Goal: Task Accomplishment & Management: Use online tool/utility

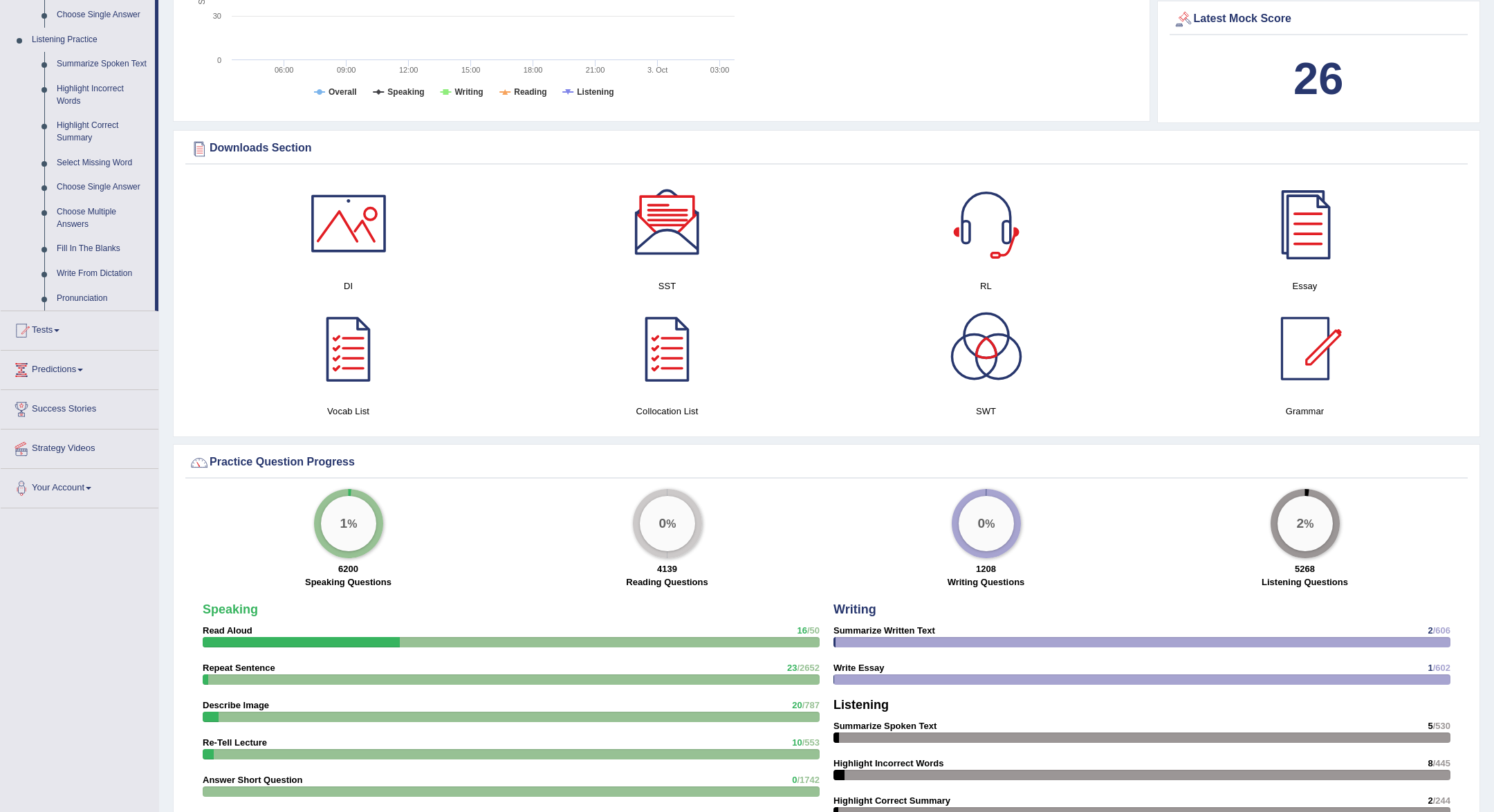
scroll to position [578, 0]
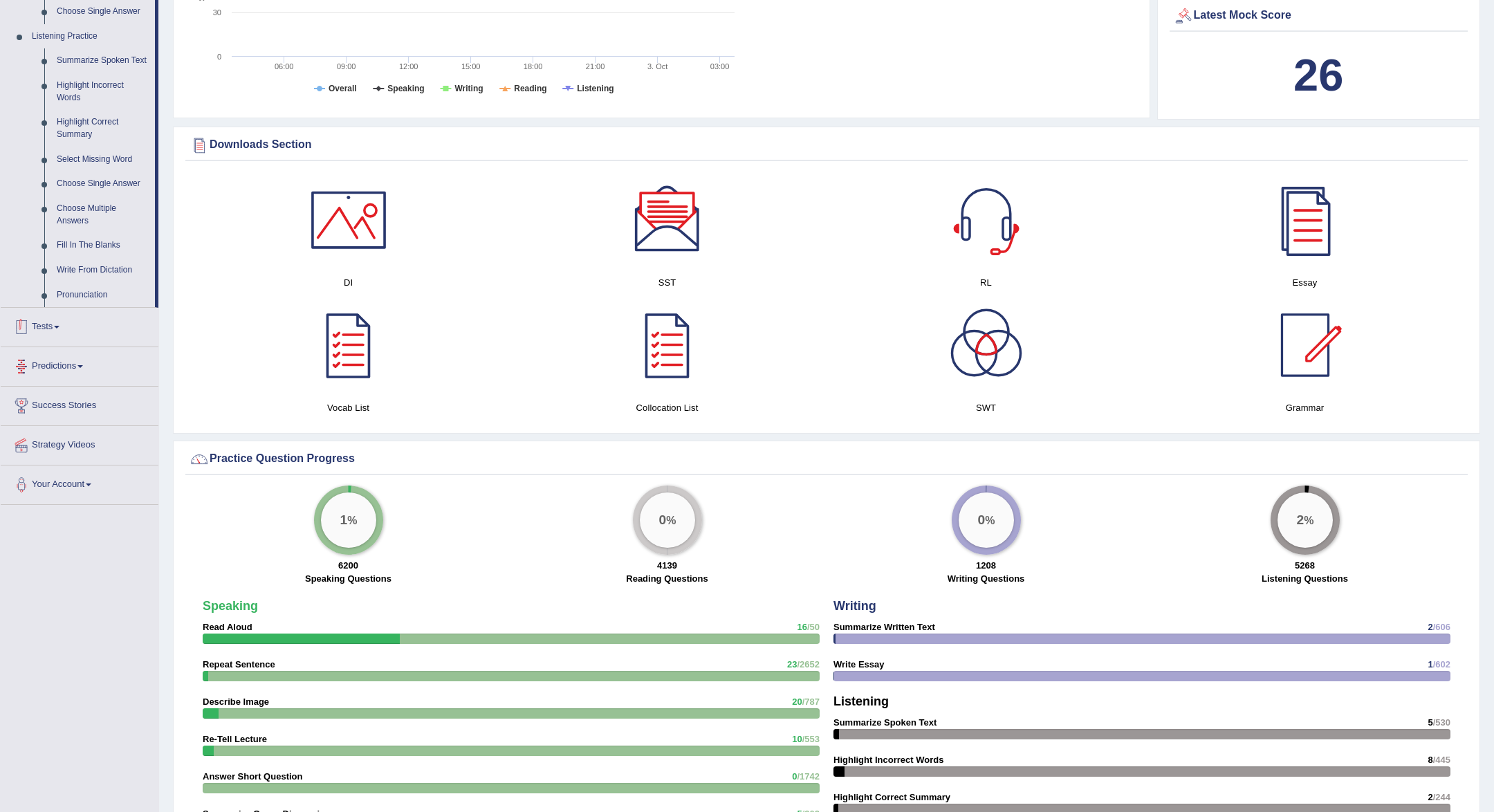
click at [94, 320] on link "Tests" at bounding box center [79, 324] width 157 height 34
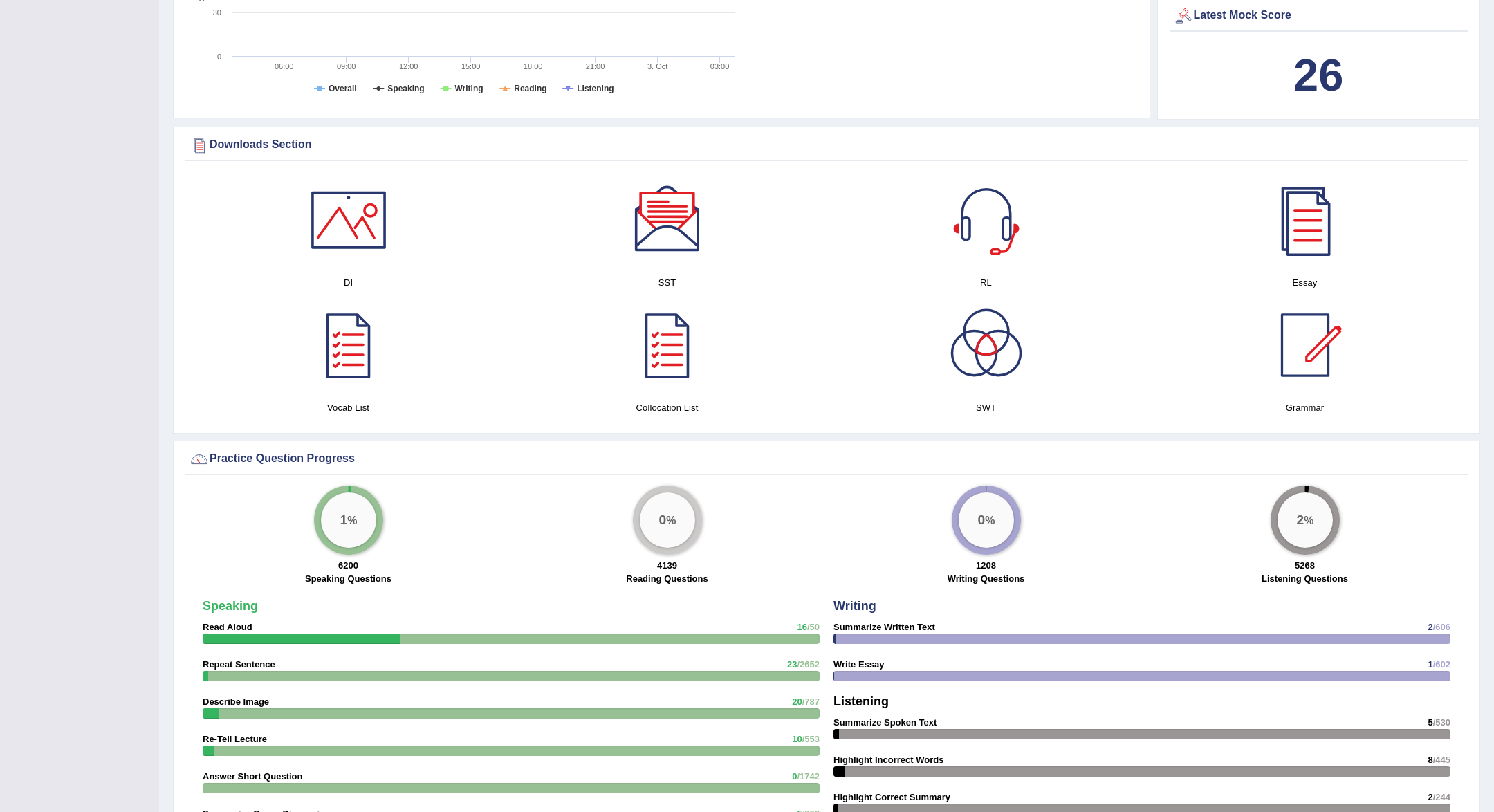
scroll to position [173, 0]
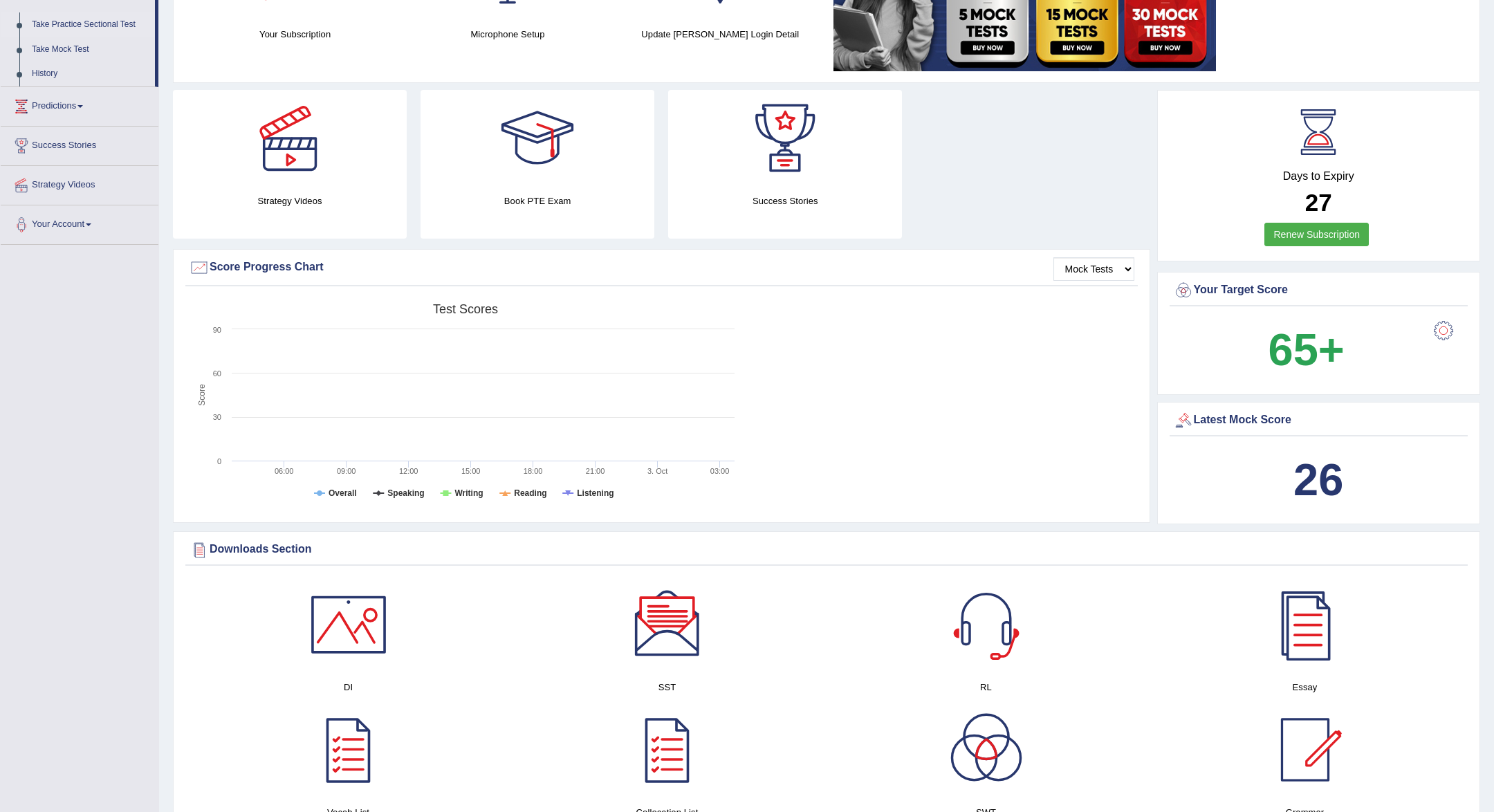
click at [86, 18] on link "Take Practice Sectional Test" at bounding box center [90, 25] width 129 height 25
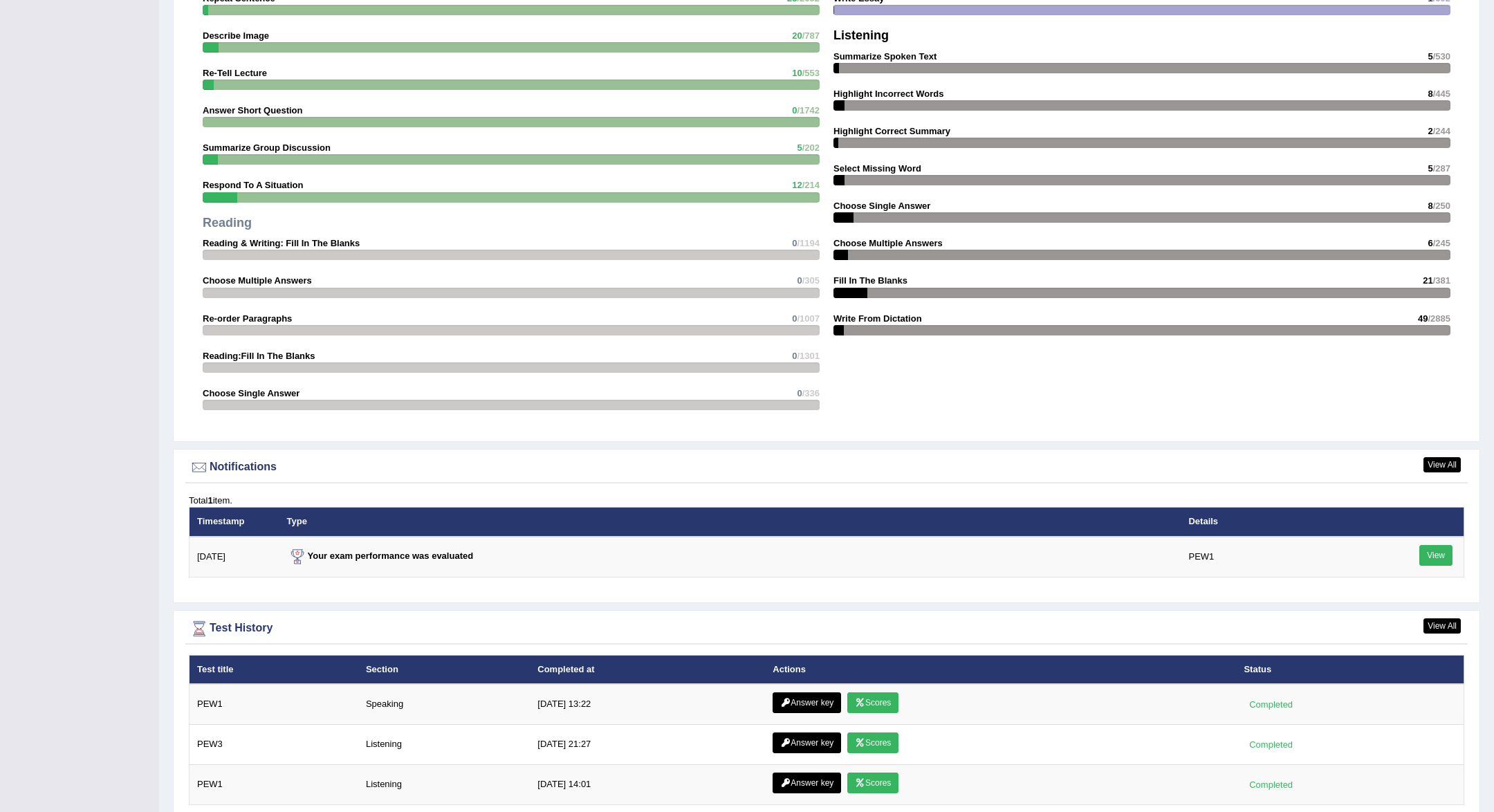
scroll to position [1332, 0]
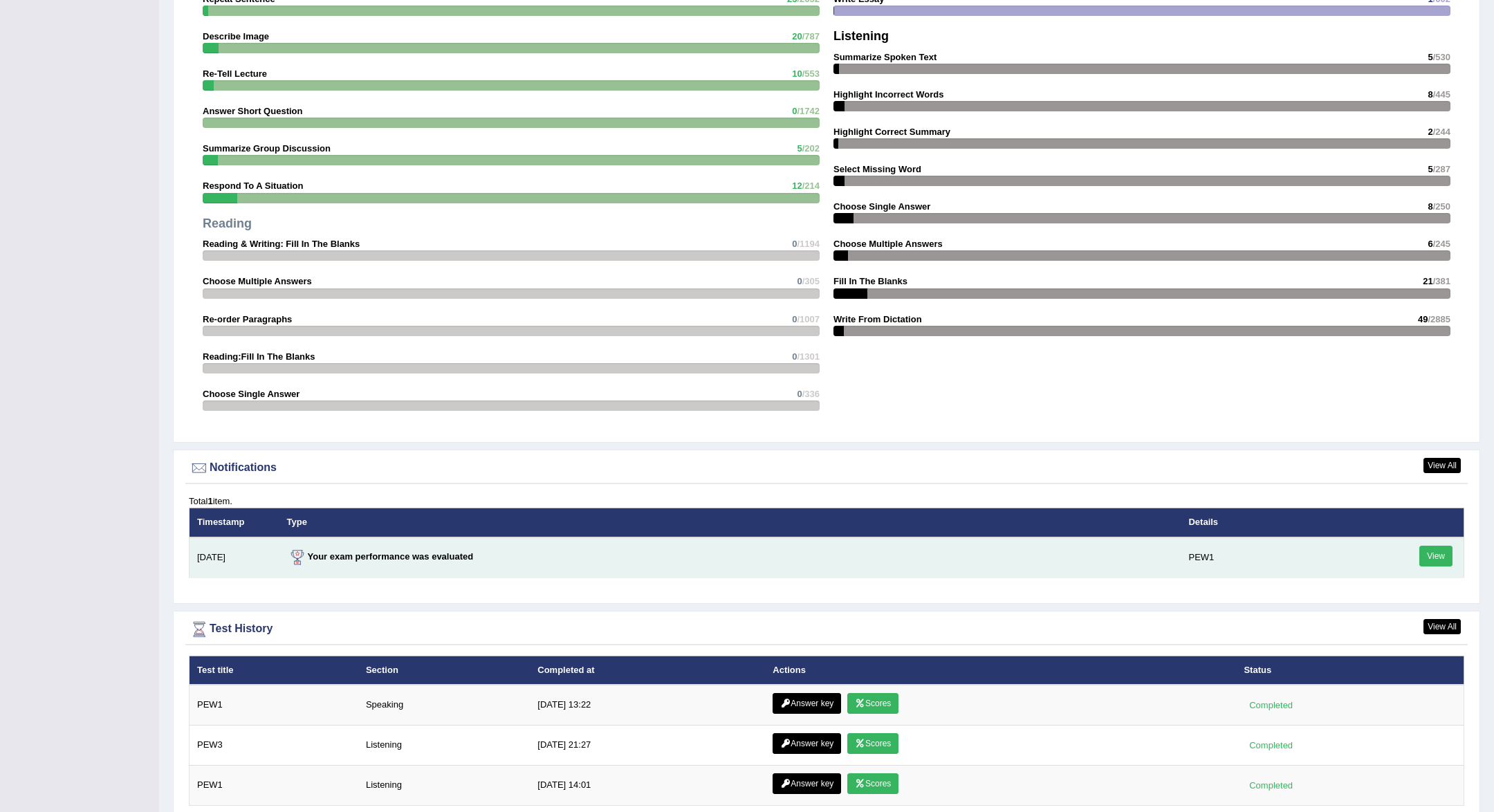
click at [1432, 559] on link "View" at bounding box center [1436, 556] width 34 height 21
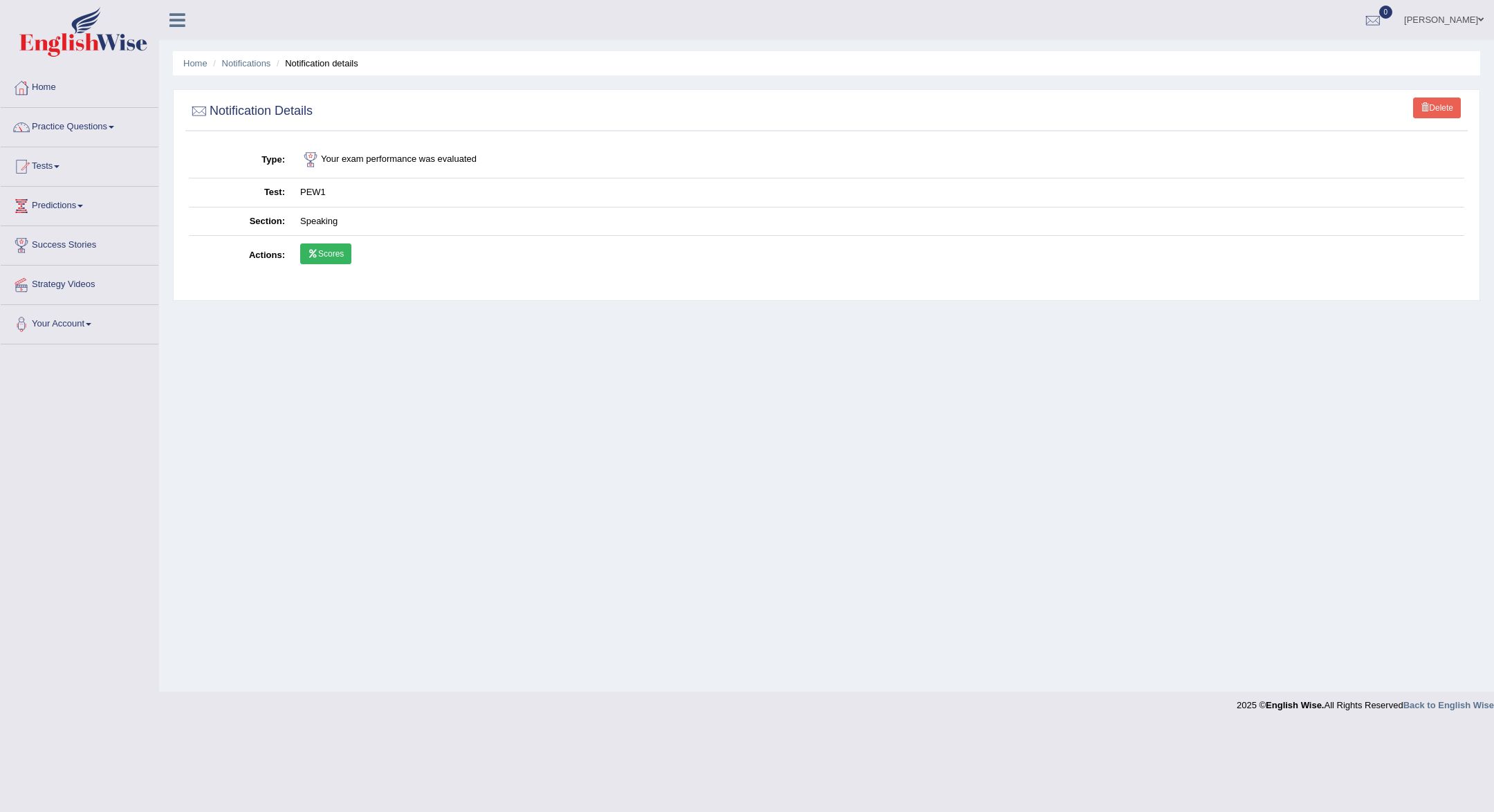
click at [331, 250] on link "Scores" at bounding box center [326, 254] width 51 height 21
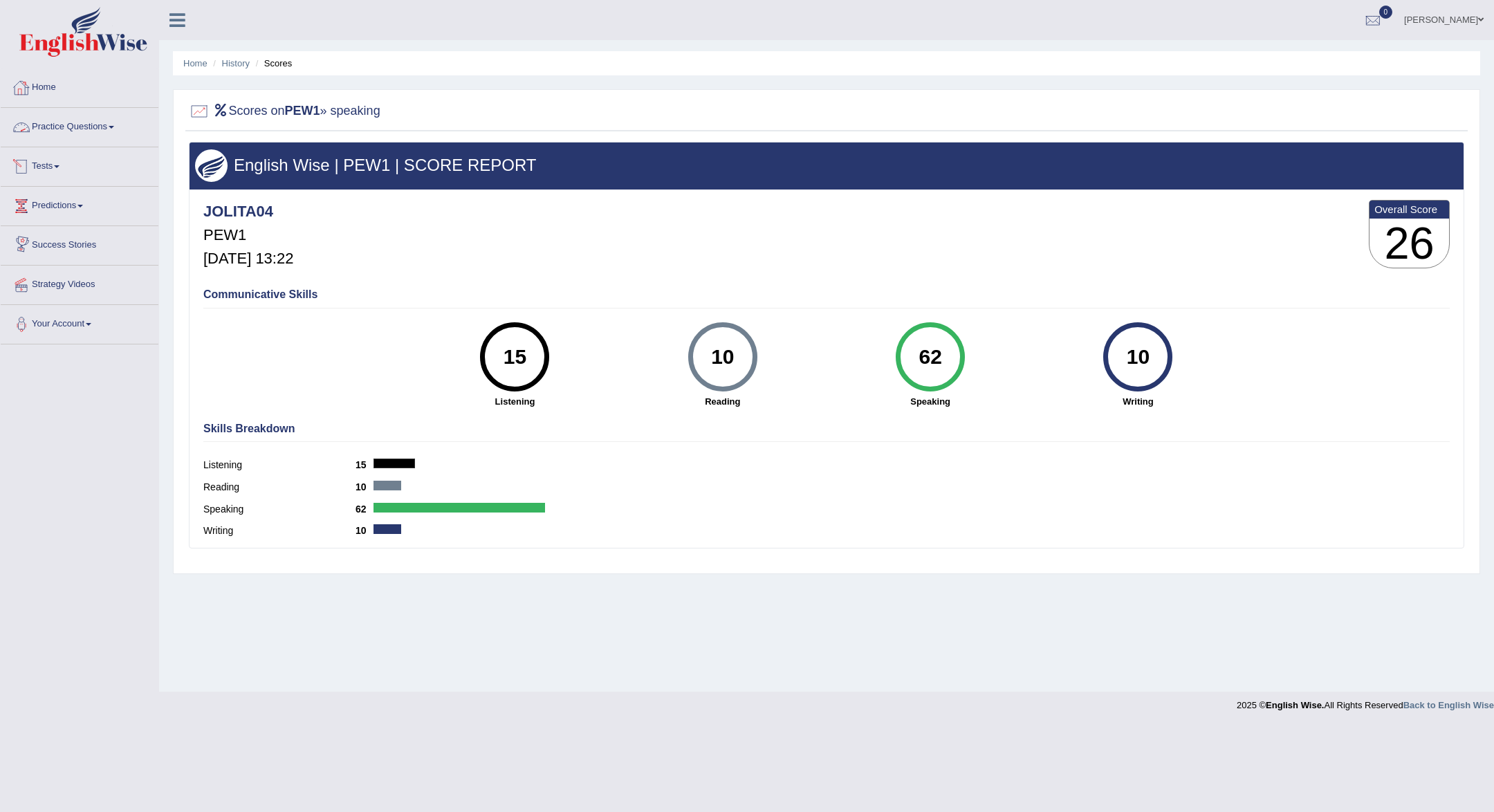
click at [78, 90] on link "Home" at bounding box center [79, 86] width 157 height 34
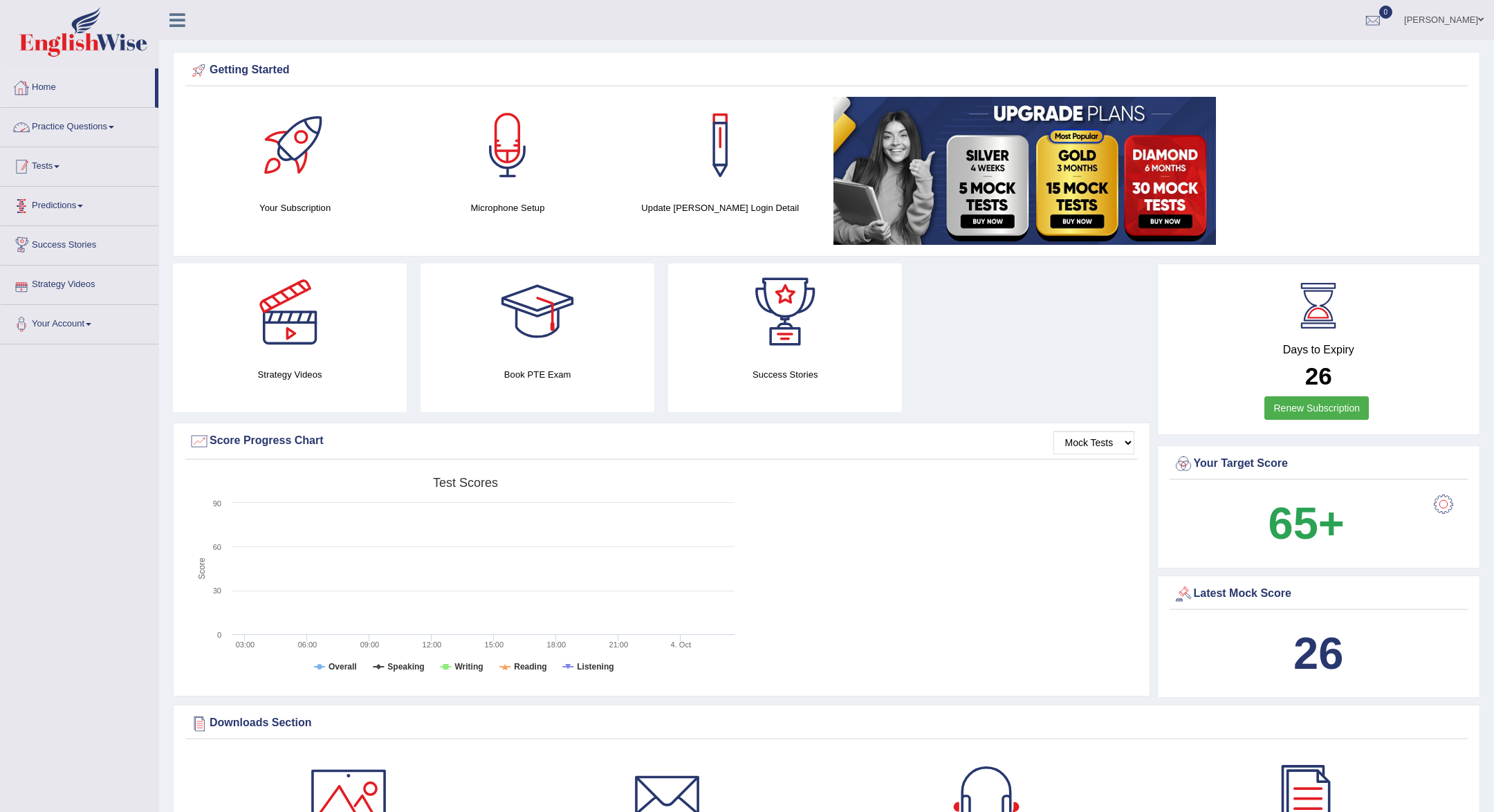
click at [79, 171] on link "Tests" at bounding box center [79, 164] width 157 height 34
click at [86, 198] on link "Take Practice Sectional Test" at bounding box center [90, 198] width 129 height 25
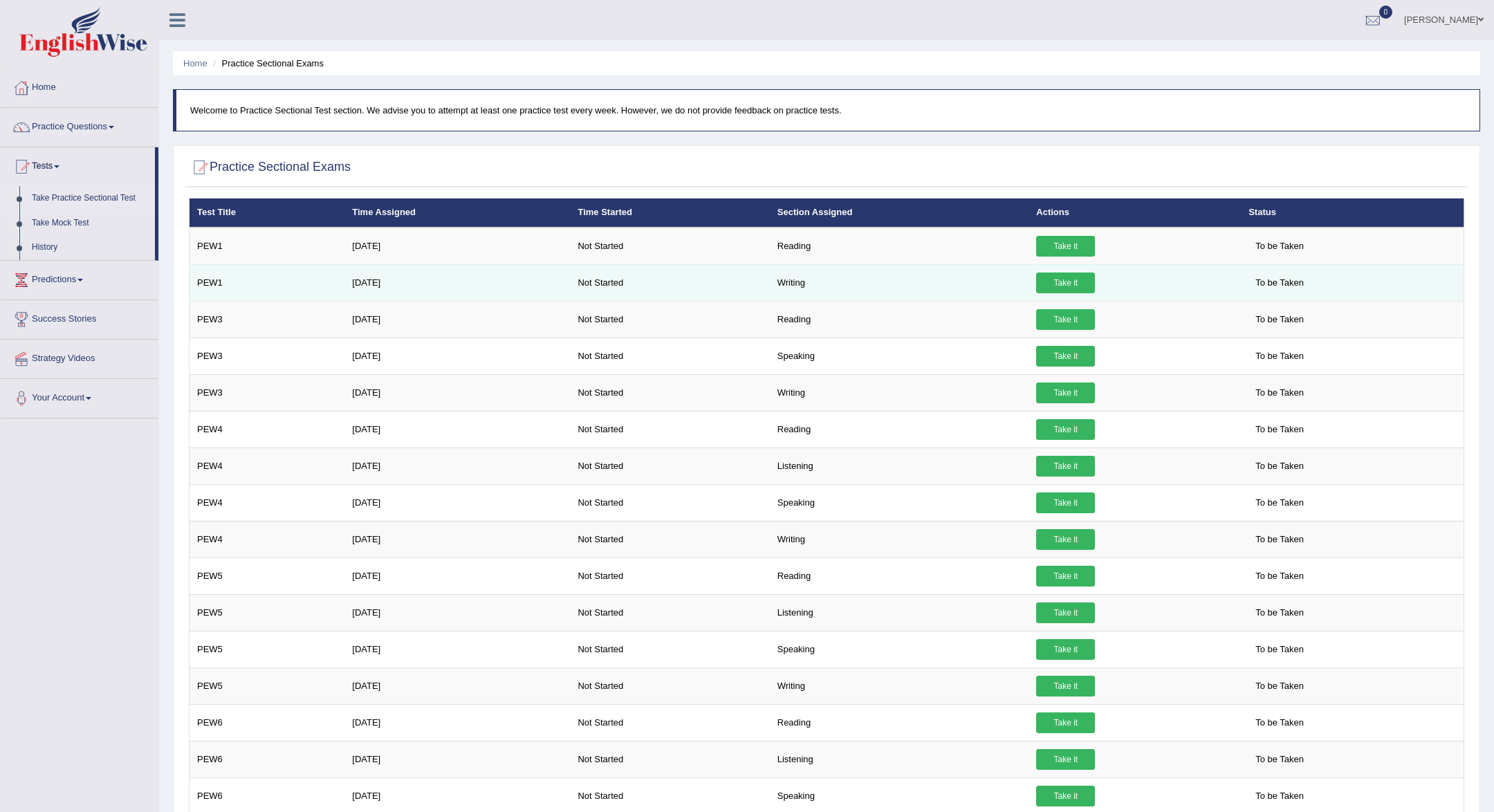
click at [1051, 280] on link "Take it" at bounding box center [1066, 283] width 59 height 21
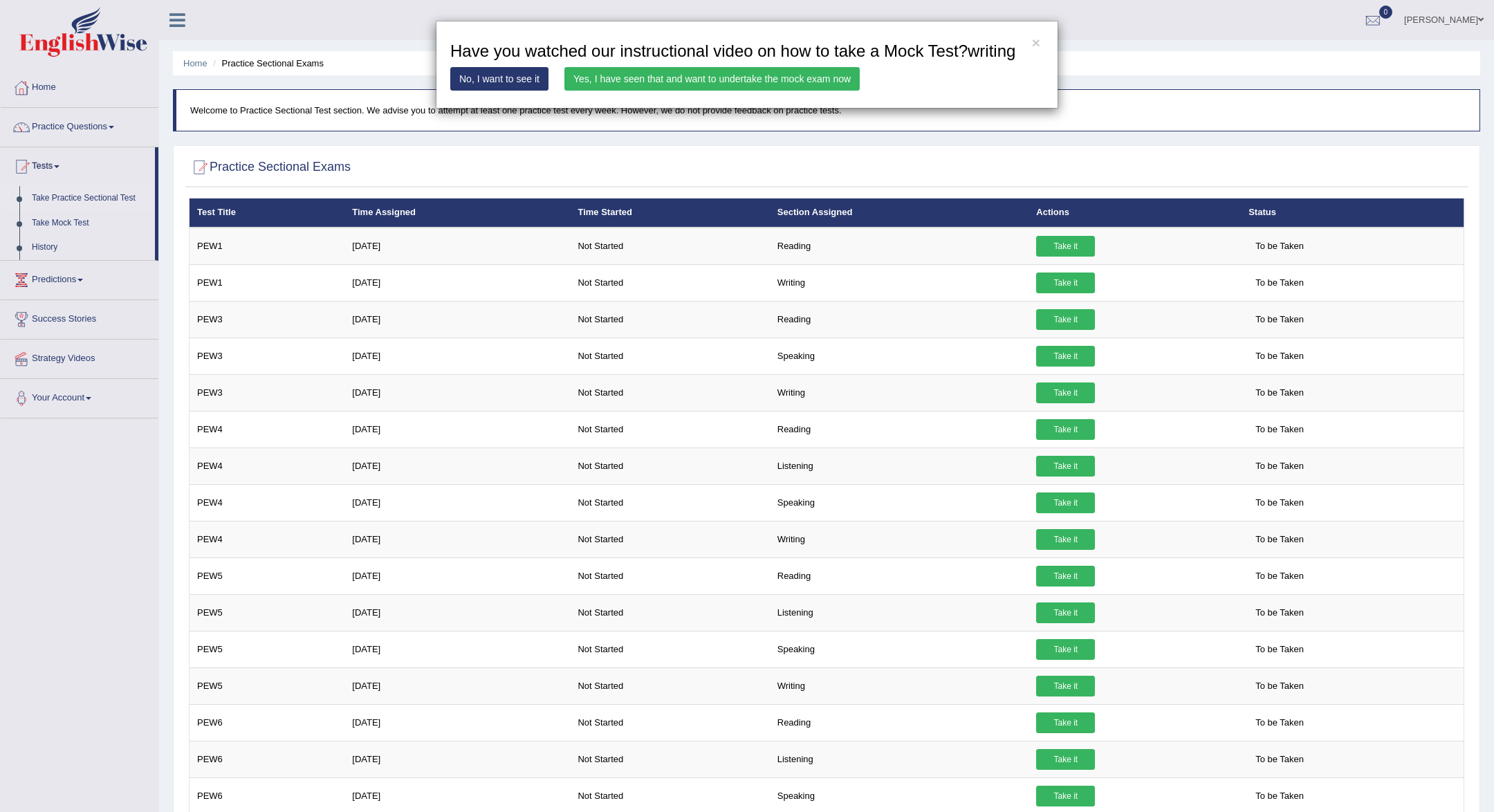
click at [821, 90] on link "Yes, I have seen that and want to undertake the mock exam now" at bounding box center [712, 78] width 296 height 23
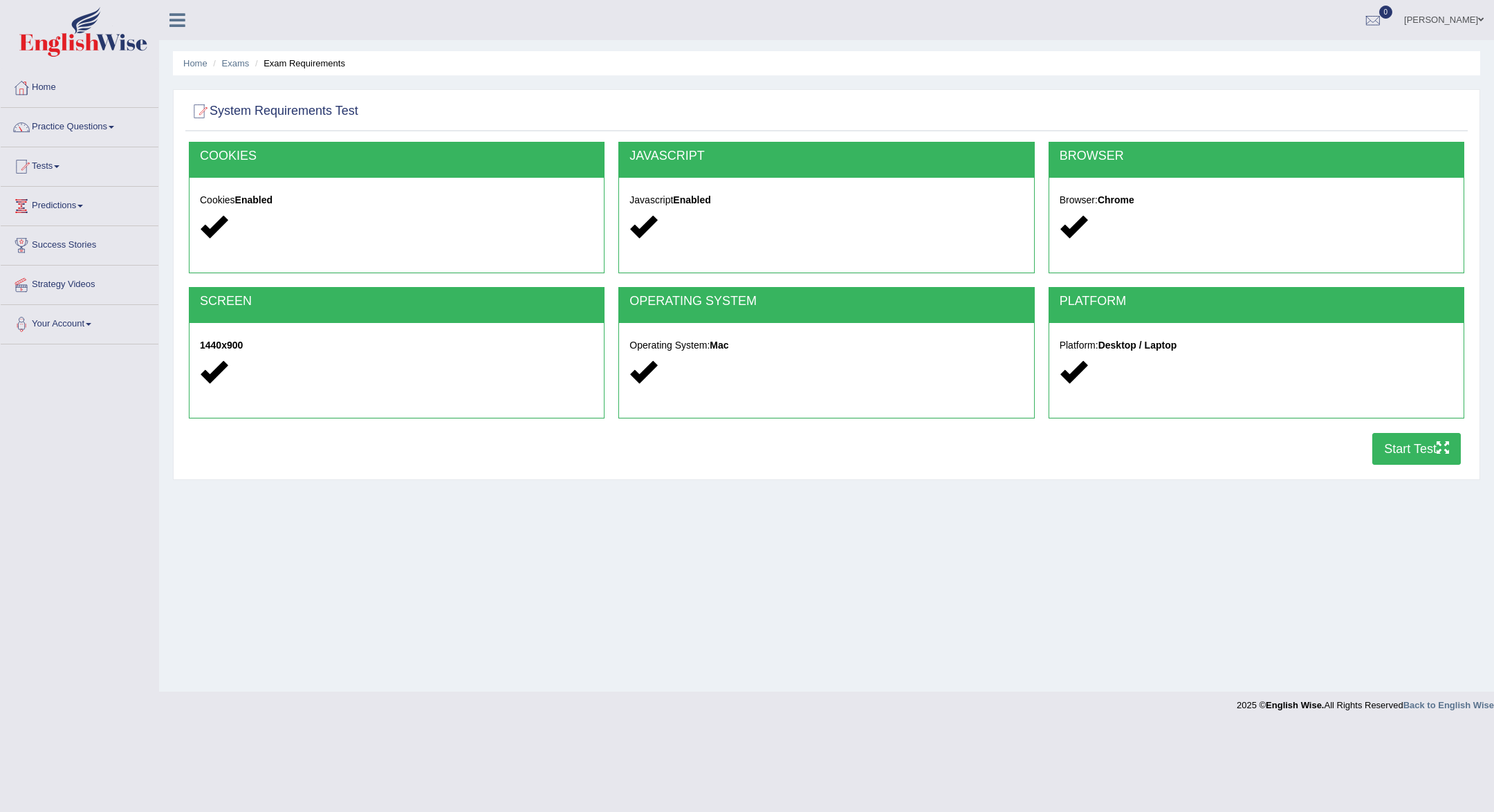
click at [1413, 445] on button "Start Test" at bounding box center [1416, 449] width 89 height 32
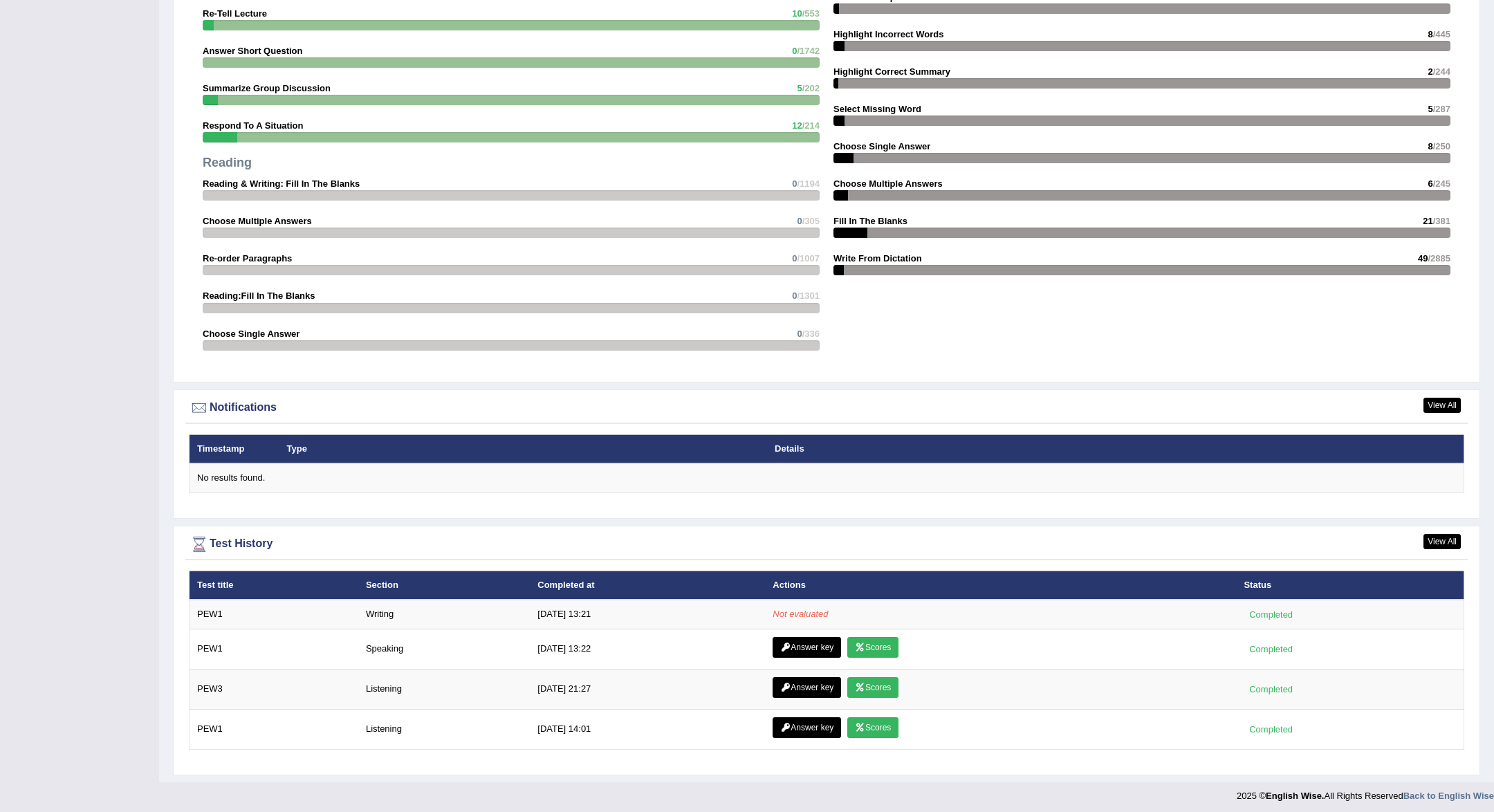
scroll to position [1308, 0]
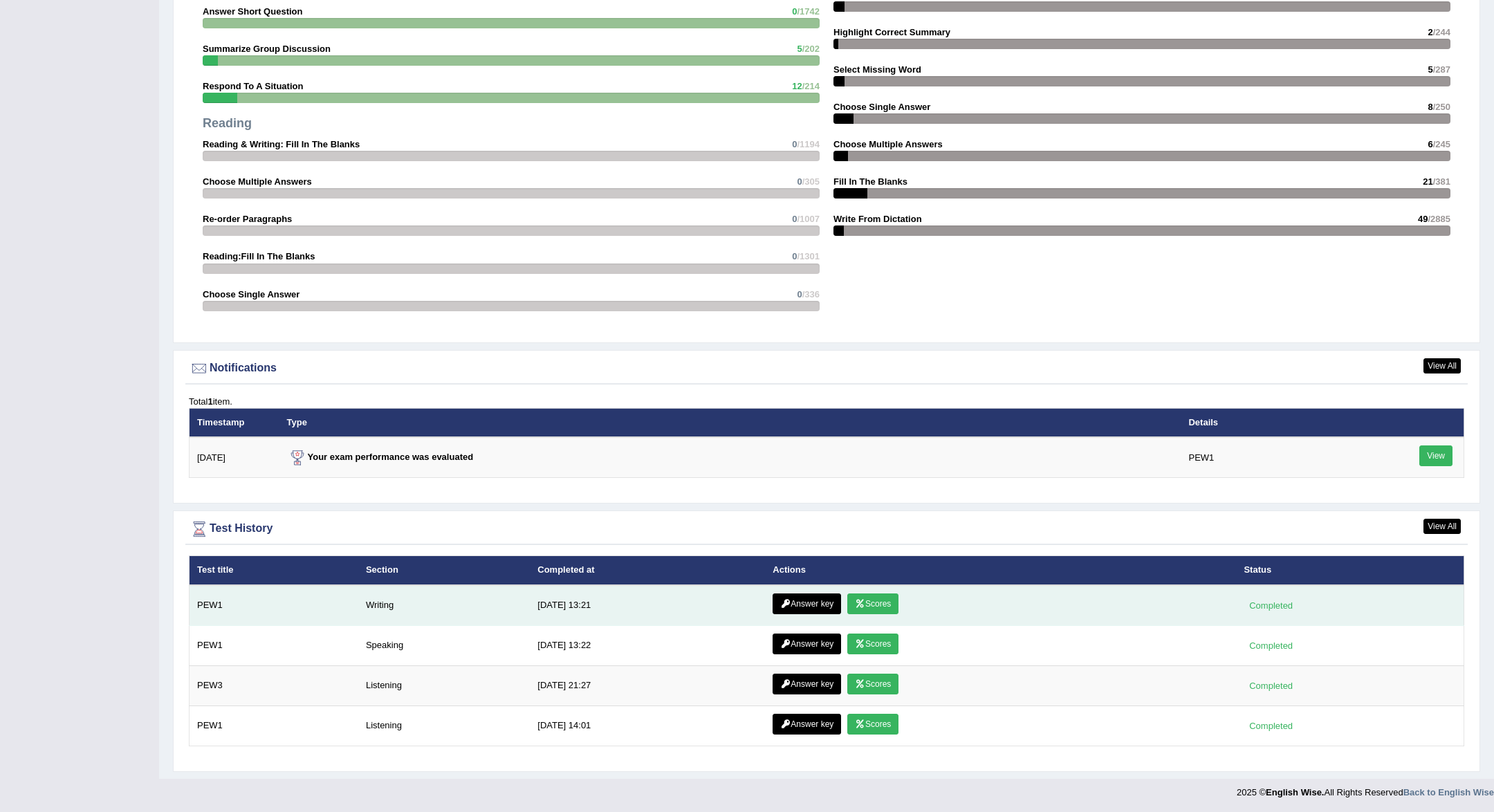
click at [877, 605] on link "Scores" at bounding box center [873, 604] width 51 height 21
click at [808, 605] on link "Answer key" at bounding box center [807, 604] width 69 height 21
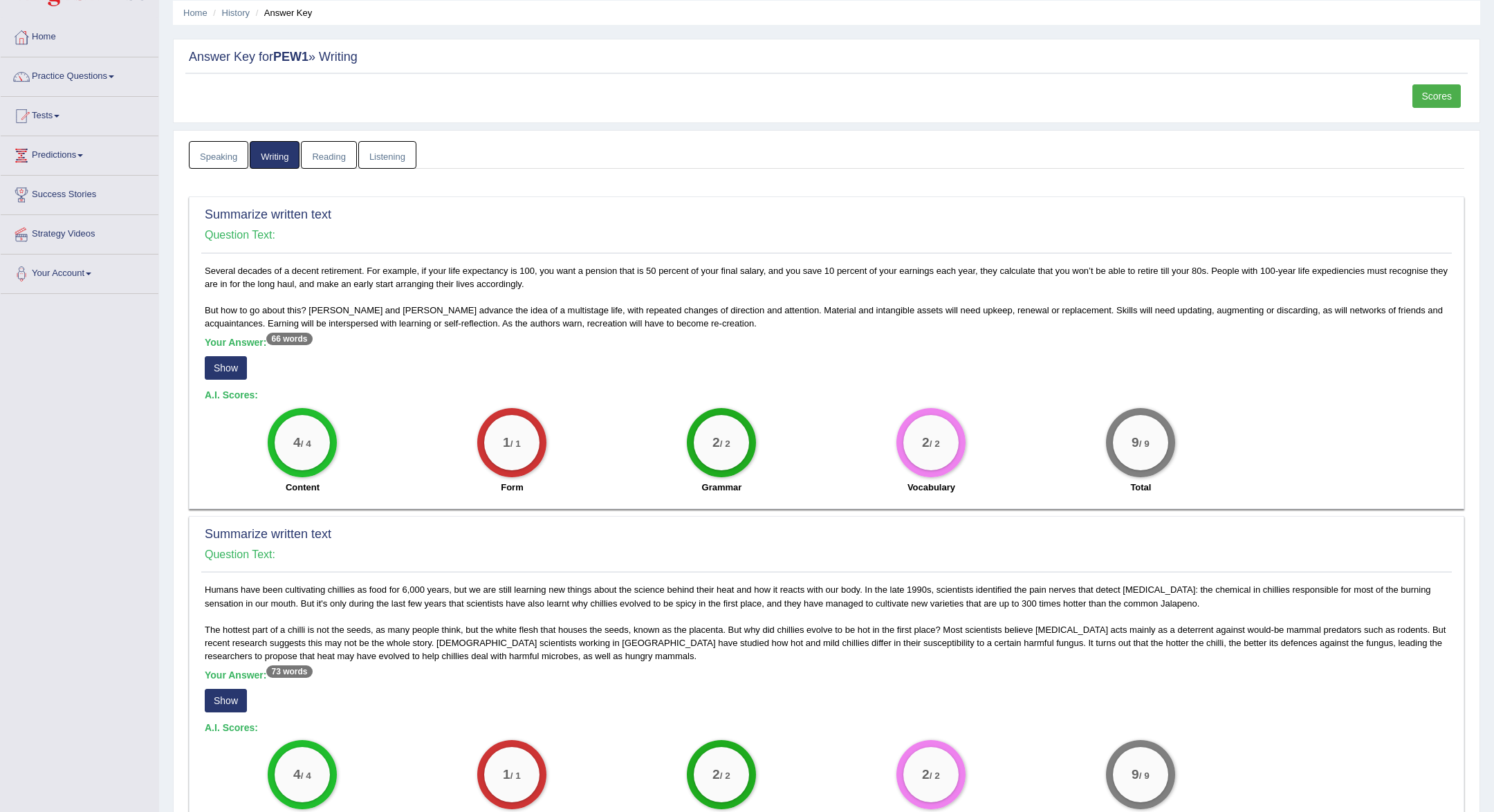
scroll to position [52, 0]
click at [230, 368] on button "Show" at bounding box center [225, 366] width 42 height 23
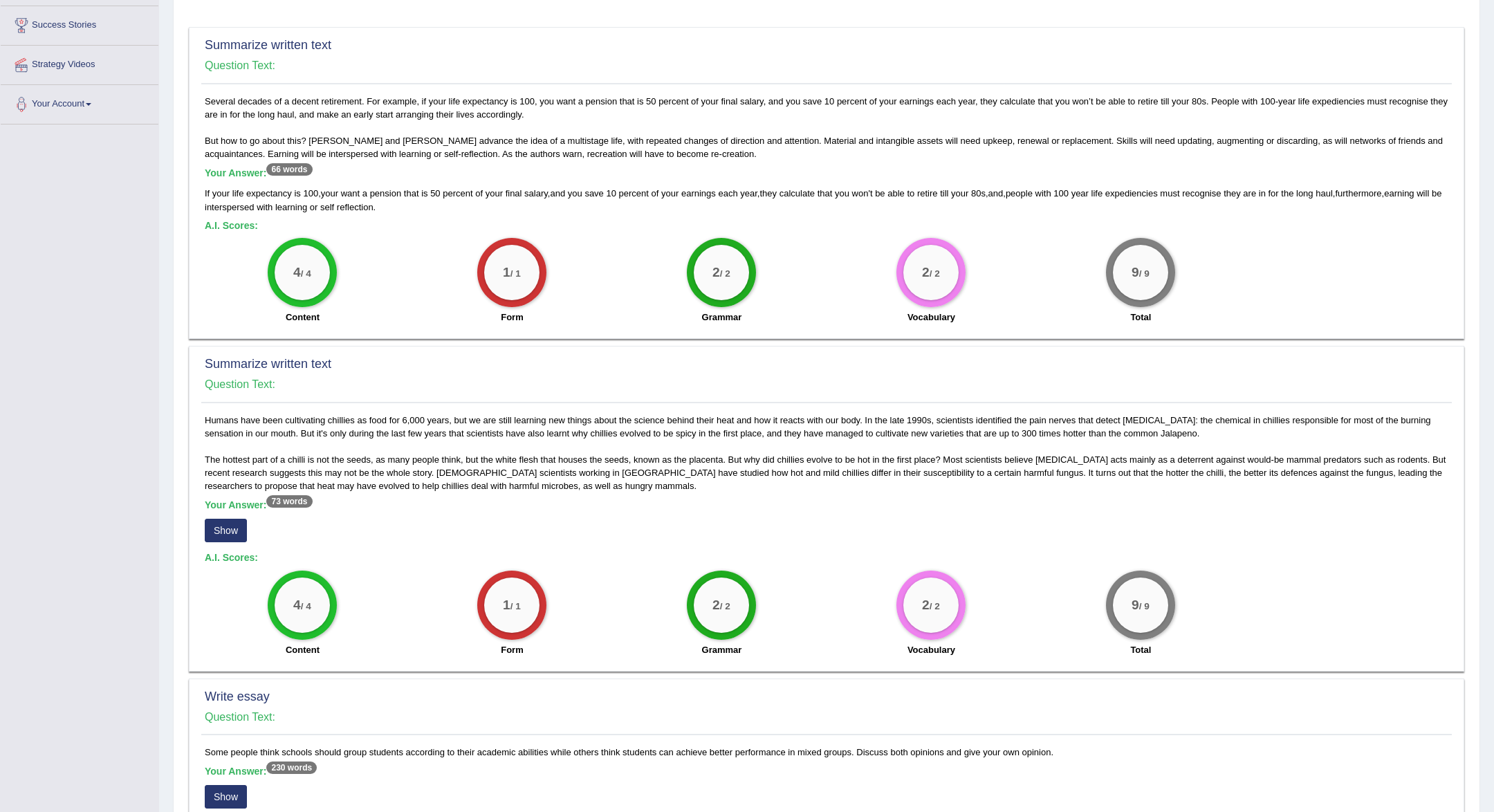
scroll to position [198, 0]
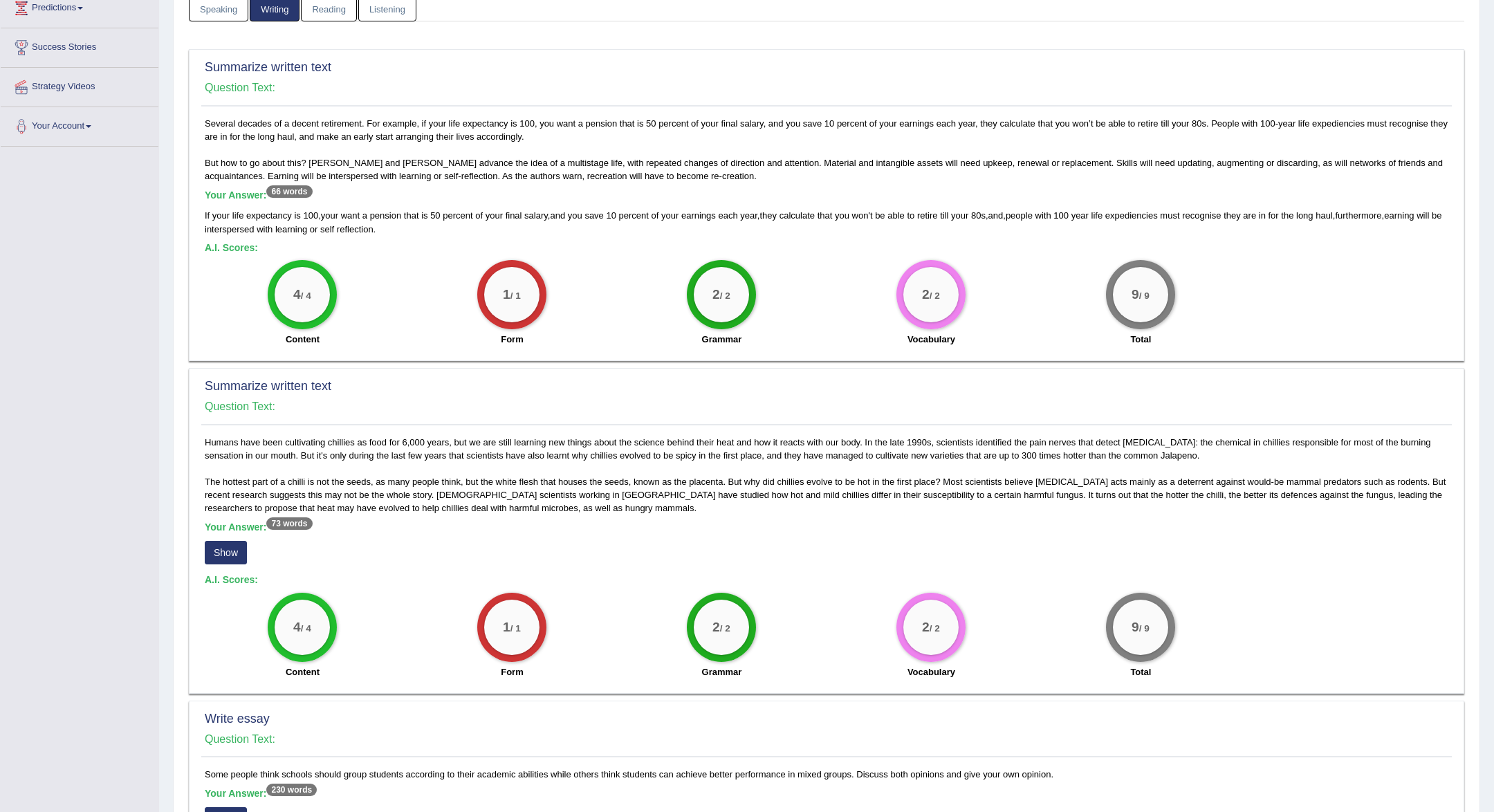
click at [226, 543] on button "Show" at bounding box center [225, 552] width 42 height 23
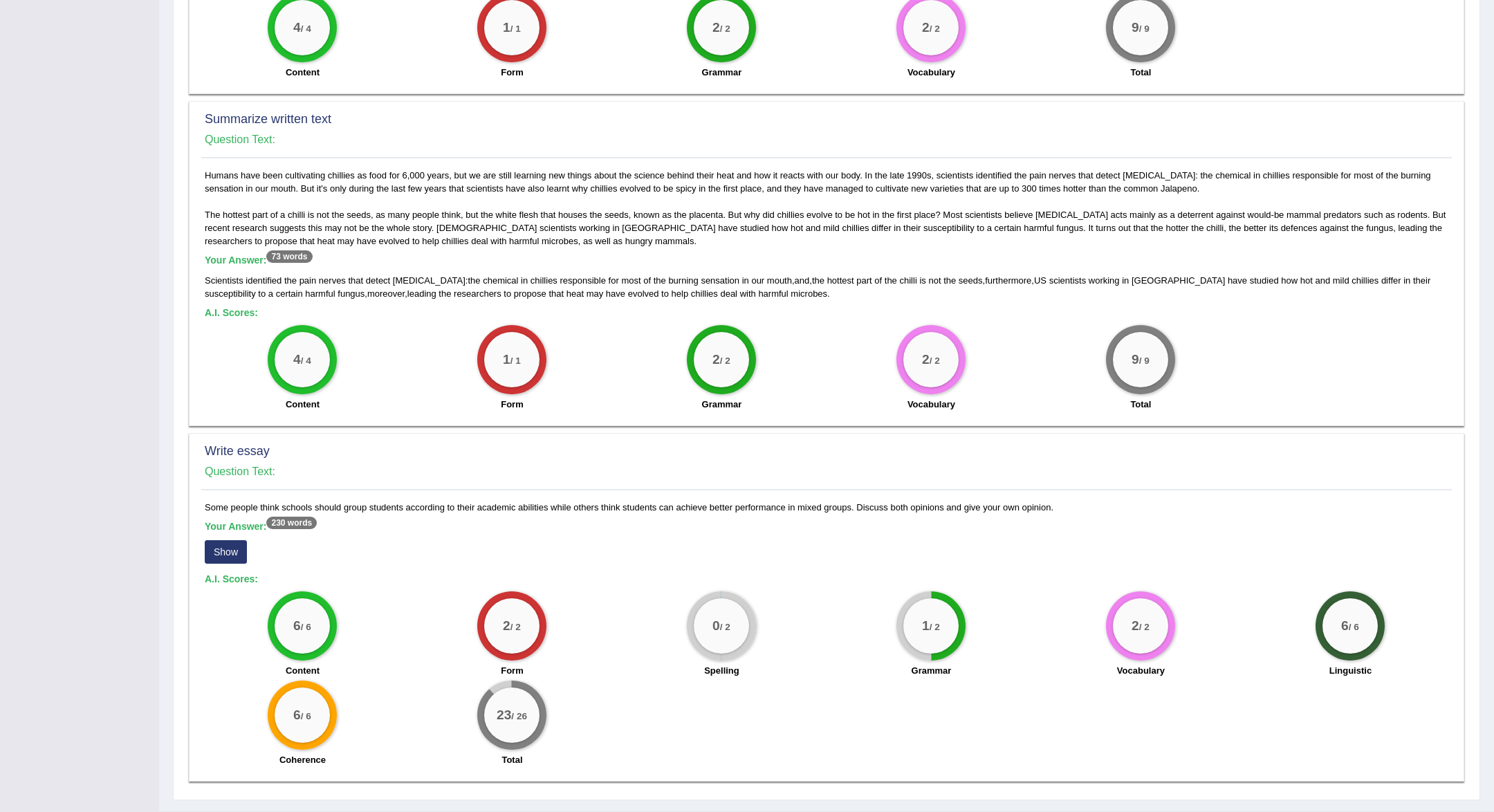
scroll to position [496, 0]
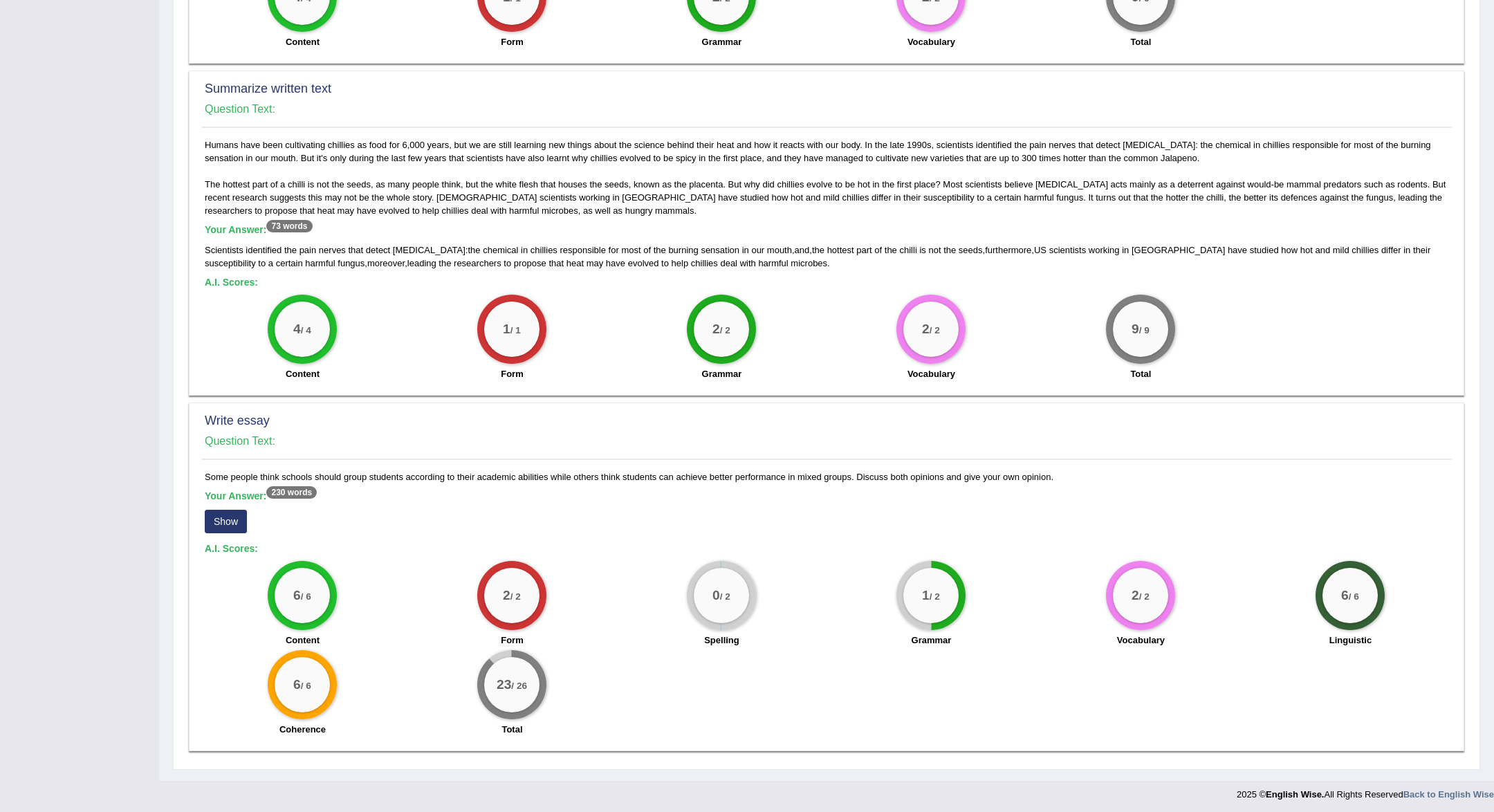
click at [220, 527] on button "Show" at bounding box center [225, 521] width 42 height 23
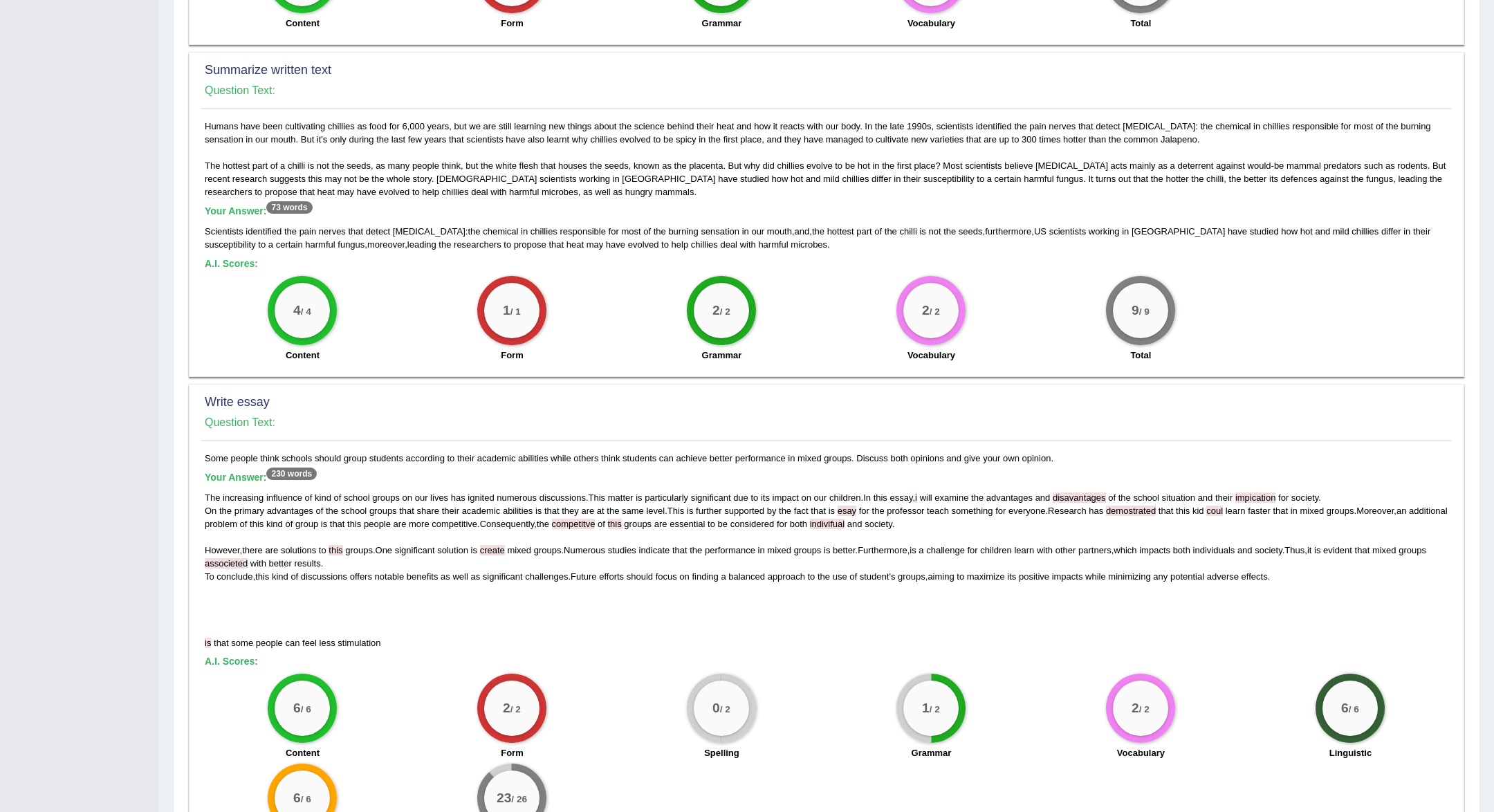
scroll to position [0, 0]
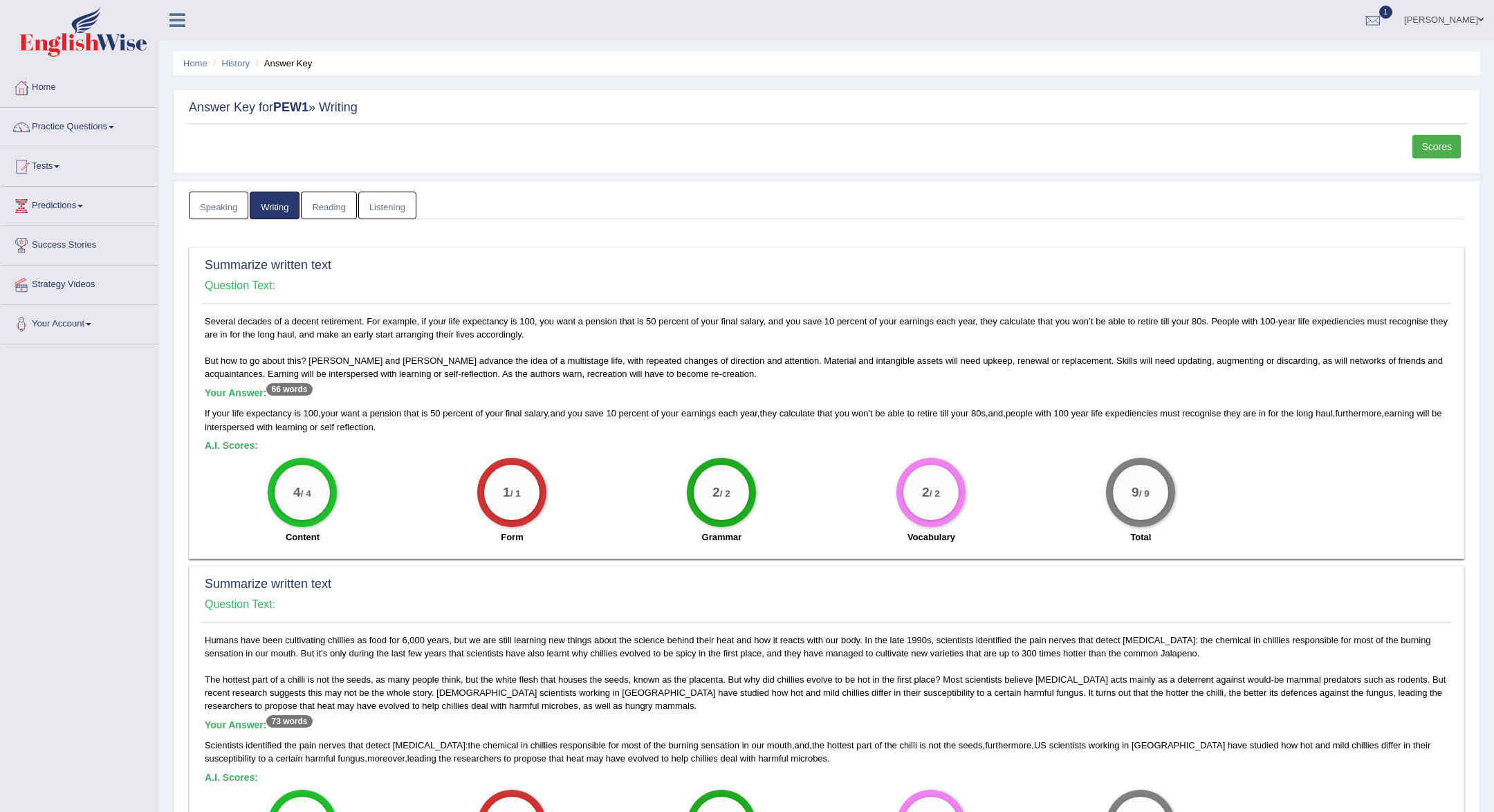
click at [1449, 129] on div "Answer Key for PEW1 » Writing Scores" at bounding box center [827, 132] width 1308 height 85
click at [1449, 138] on link "Scores" at bounding box center [1436, 146] width 49 height 23
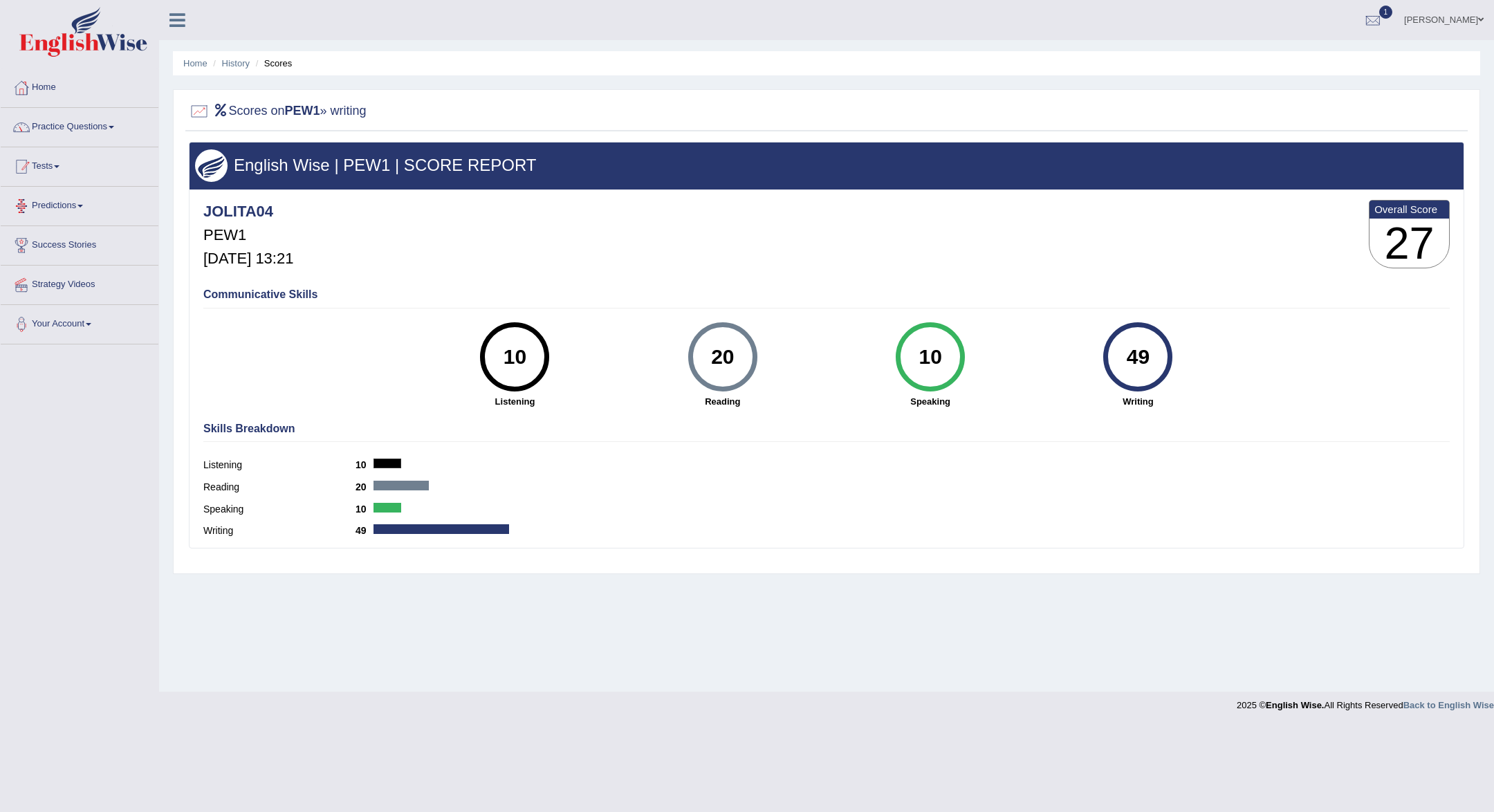
click at [101, 125] on link "Practice Questions" at bounding box center [79, 125] width 157 height 34
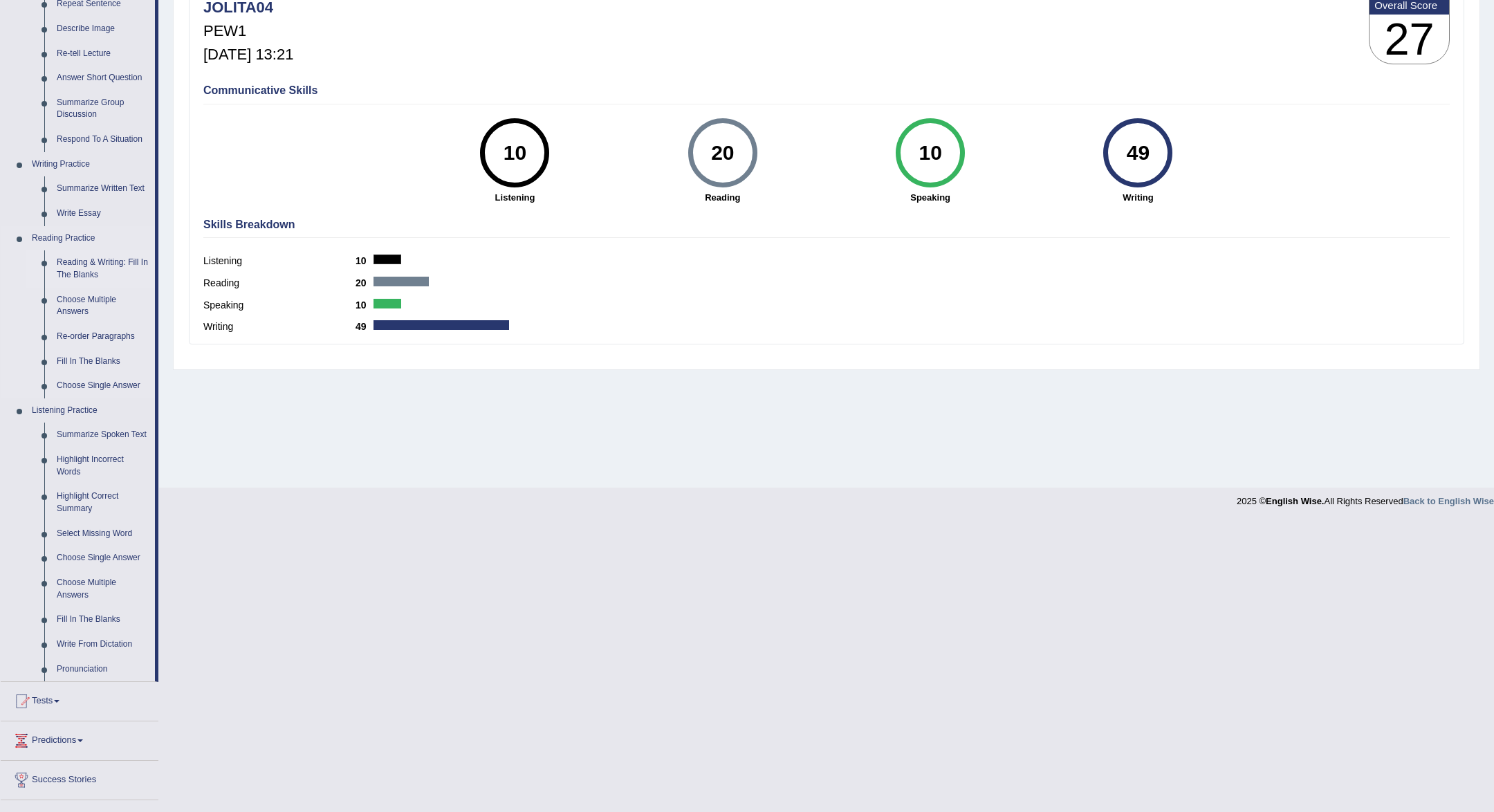
scroll to position [208, 0]
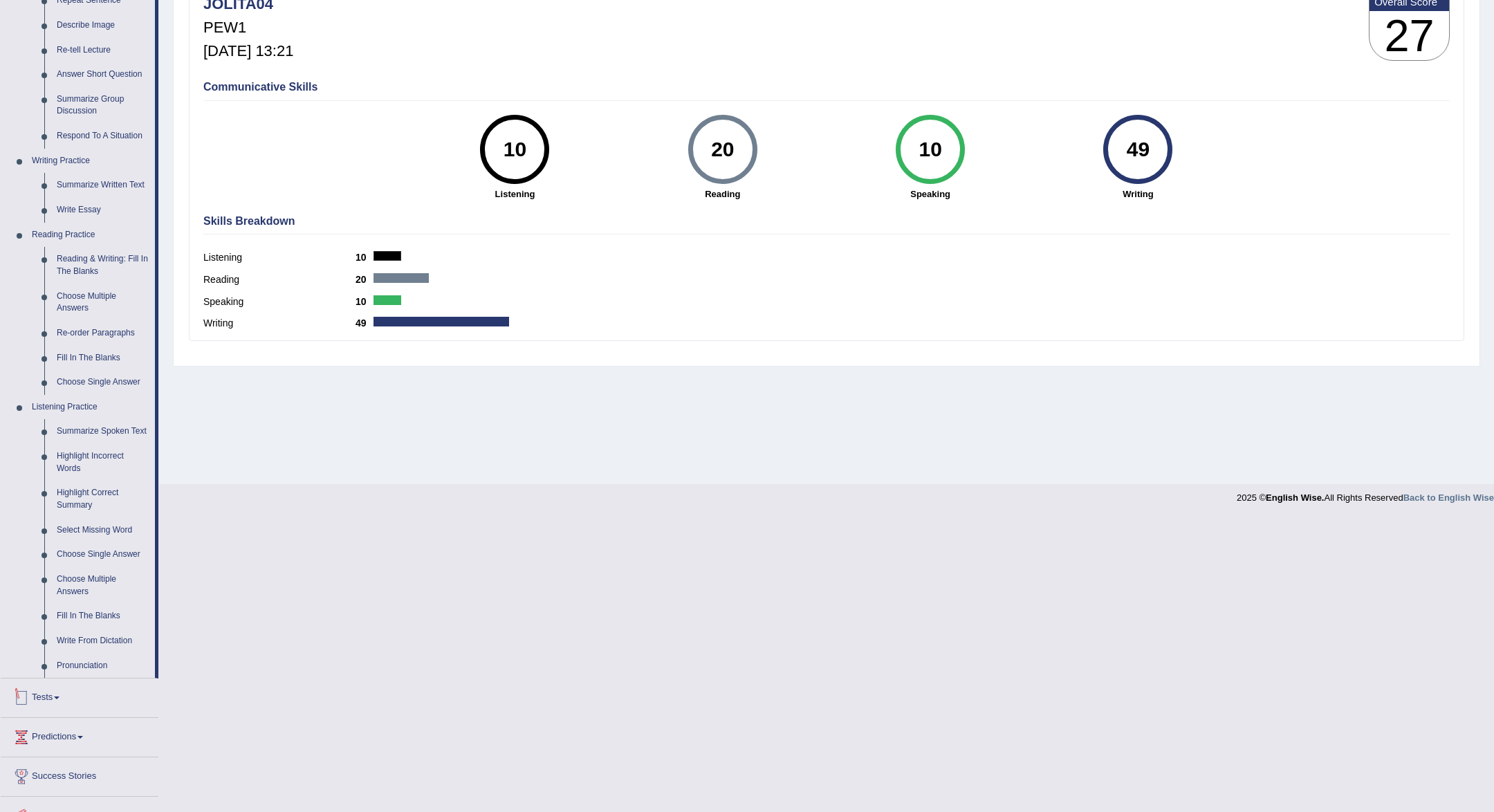
click at [51, 693] on link "Tests" at bounding box center [79, 695] width 157 height 34
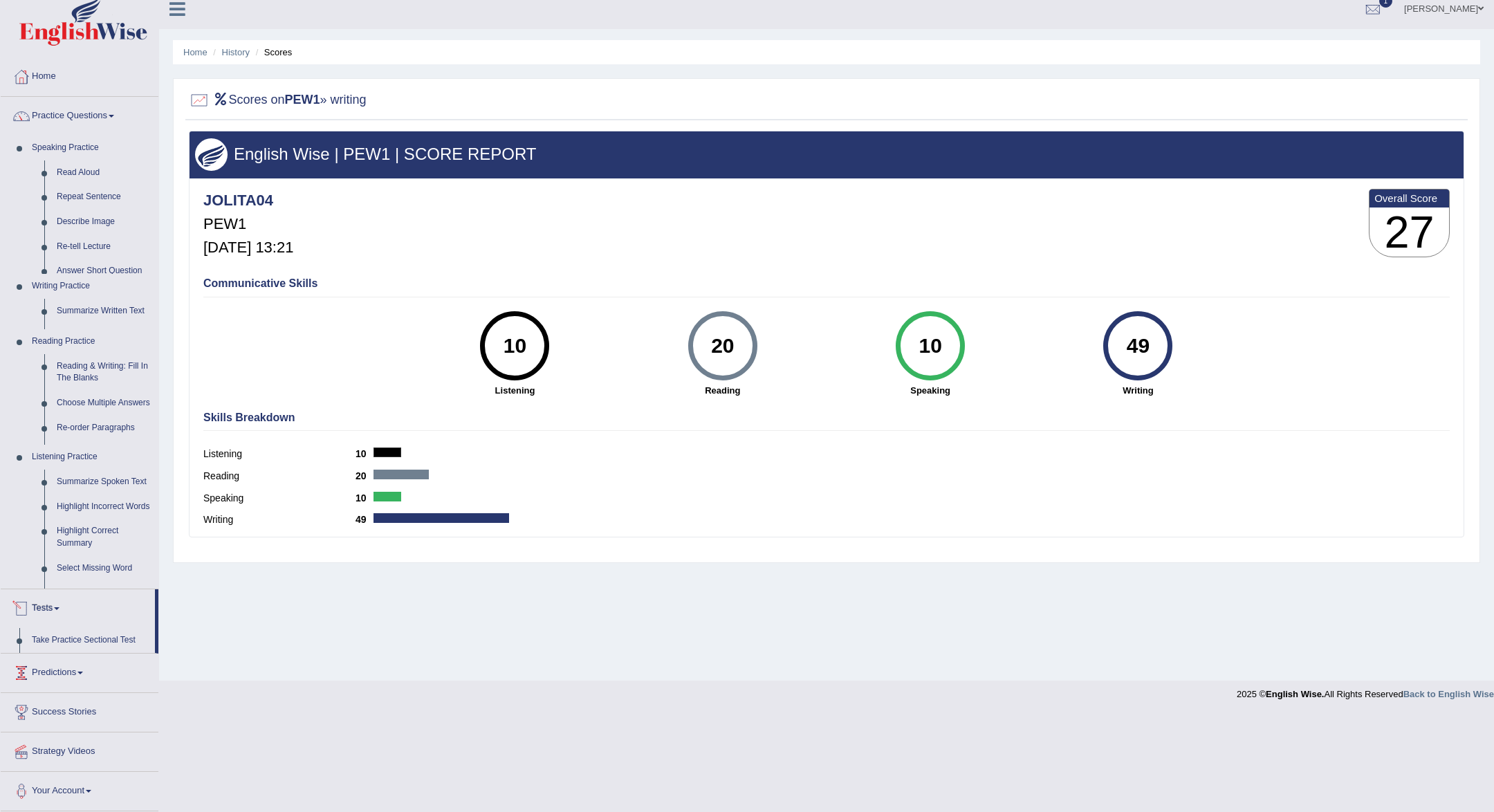
scroll to position [0, 0]
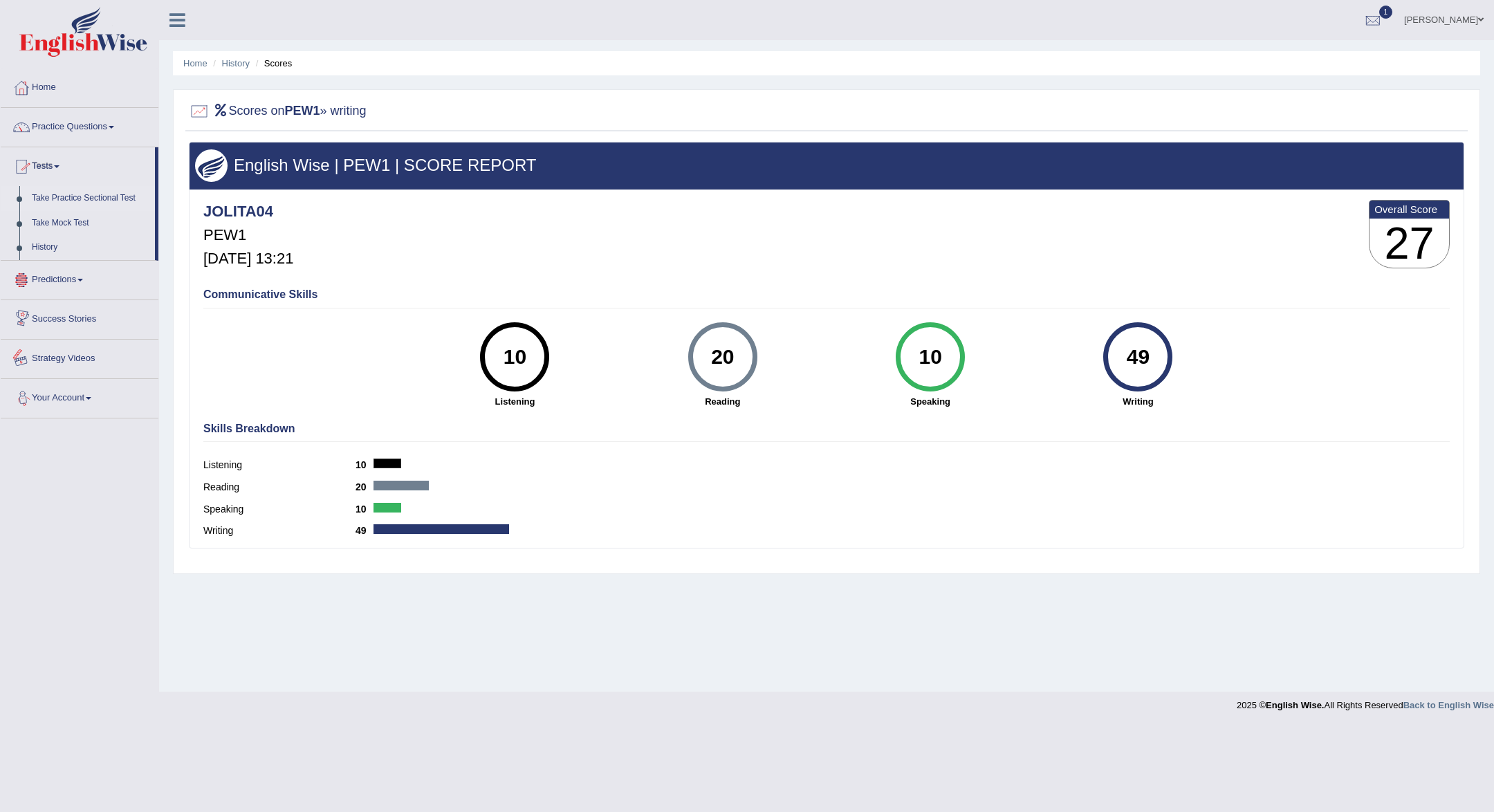
click at [82, 198] on link "Take Practice Sectional Test" at bounding box center [90, 198] width 129 height 25
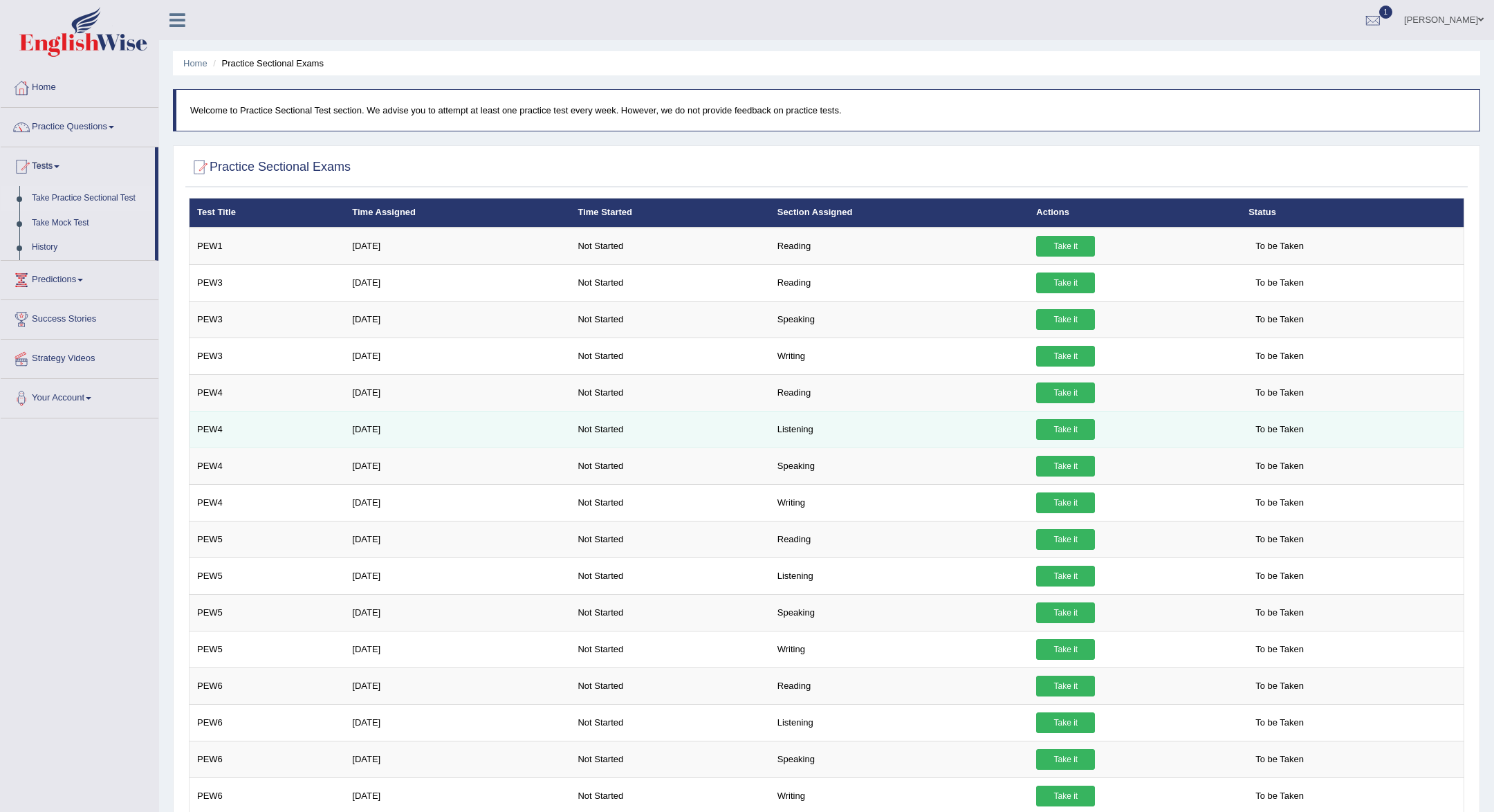
click at [1079, 429] on link "Take it" at bounding box center [1066, 429] width 59 height 21
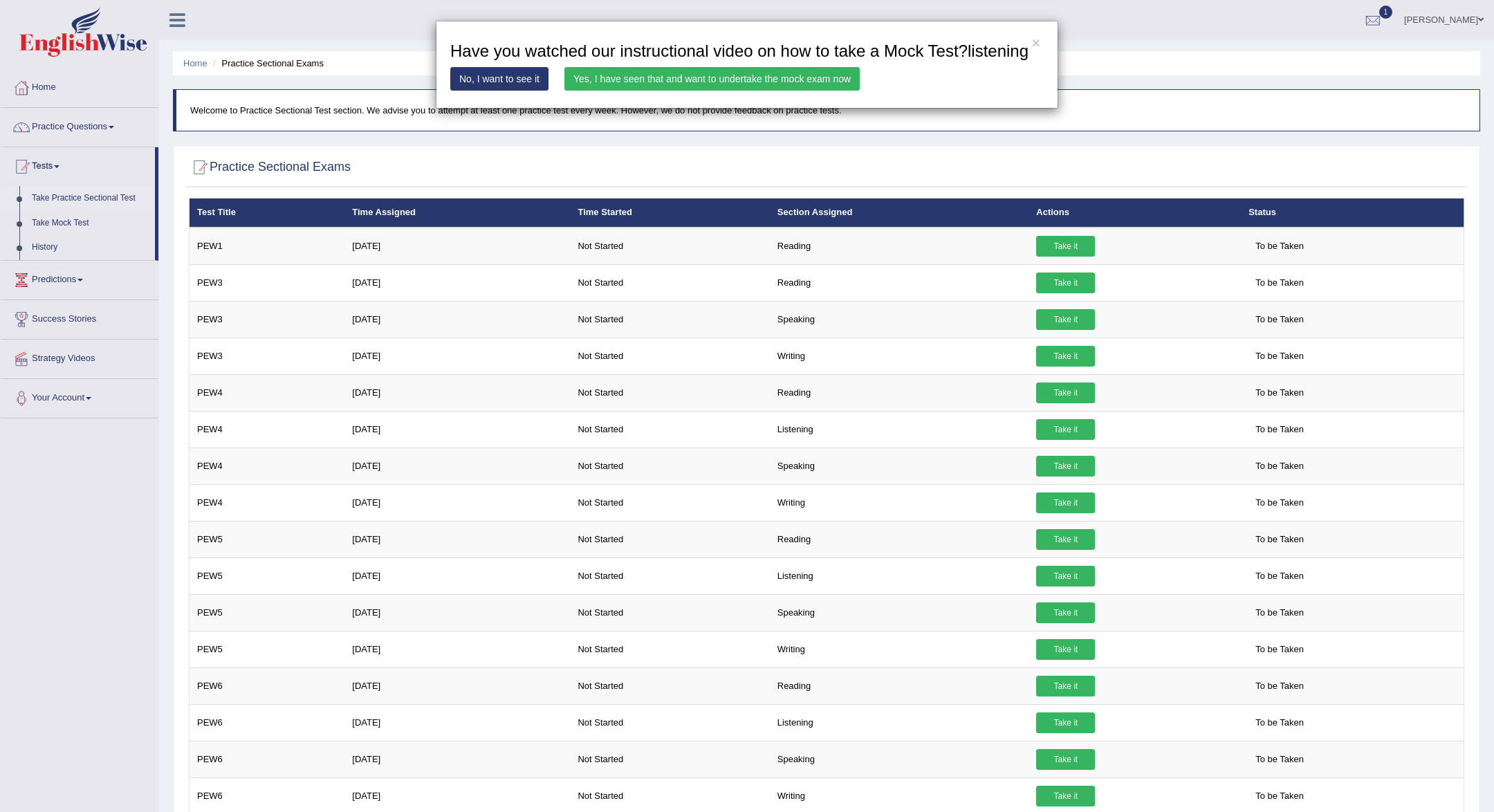
click at [528, 90] on link "No, I want to see it" at bounding box center [499, 78] width 98 height 23
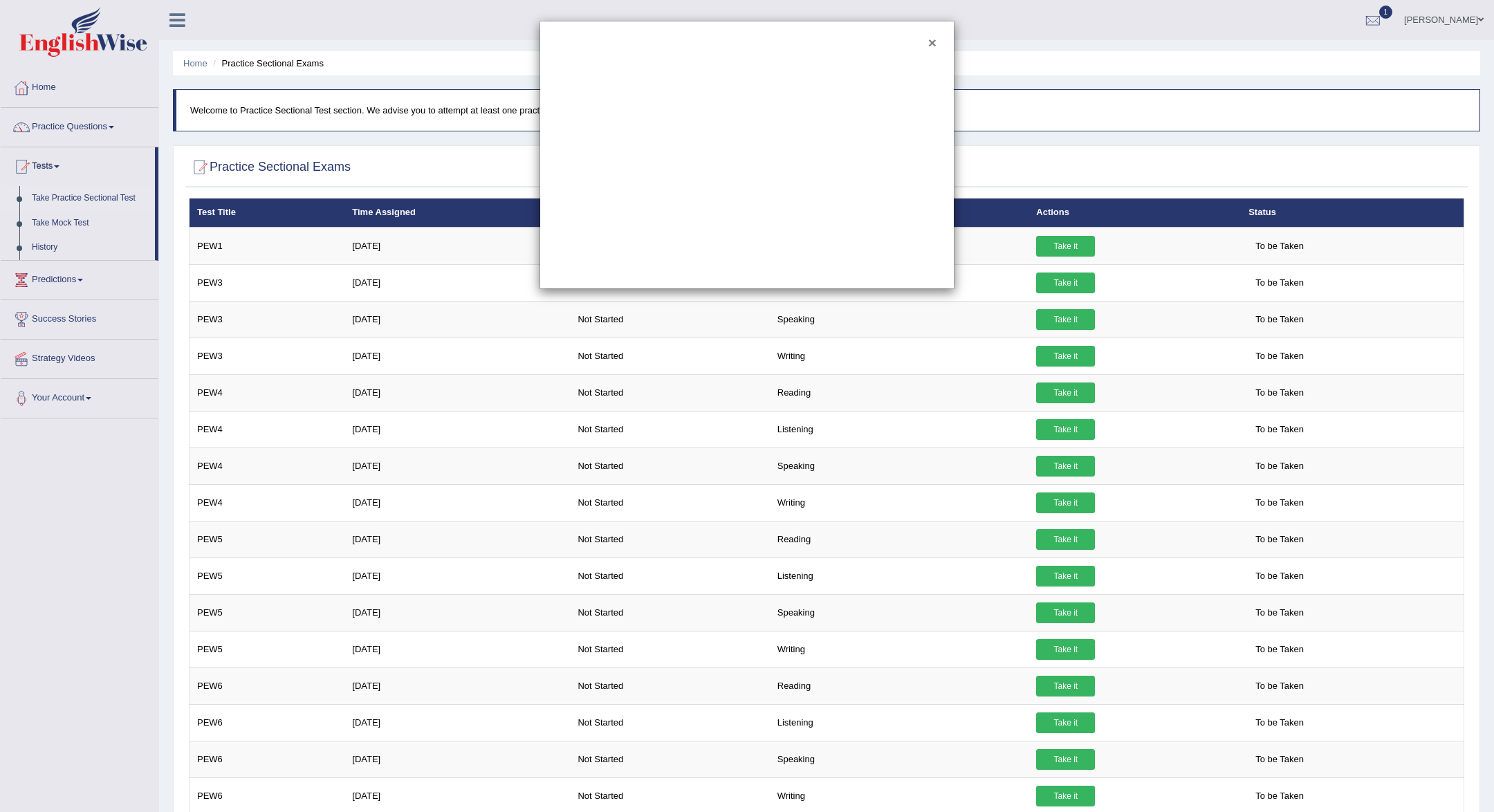
click at [934, 48] on button "×" at bounding box center [932, 42] width 8 height 14
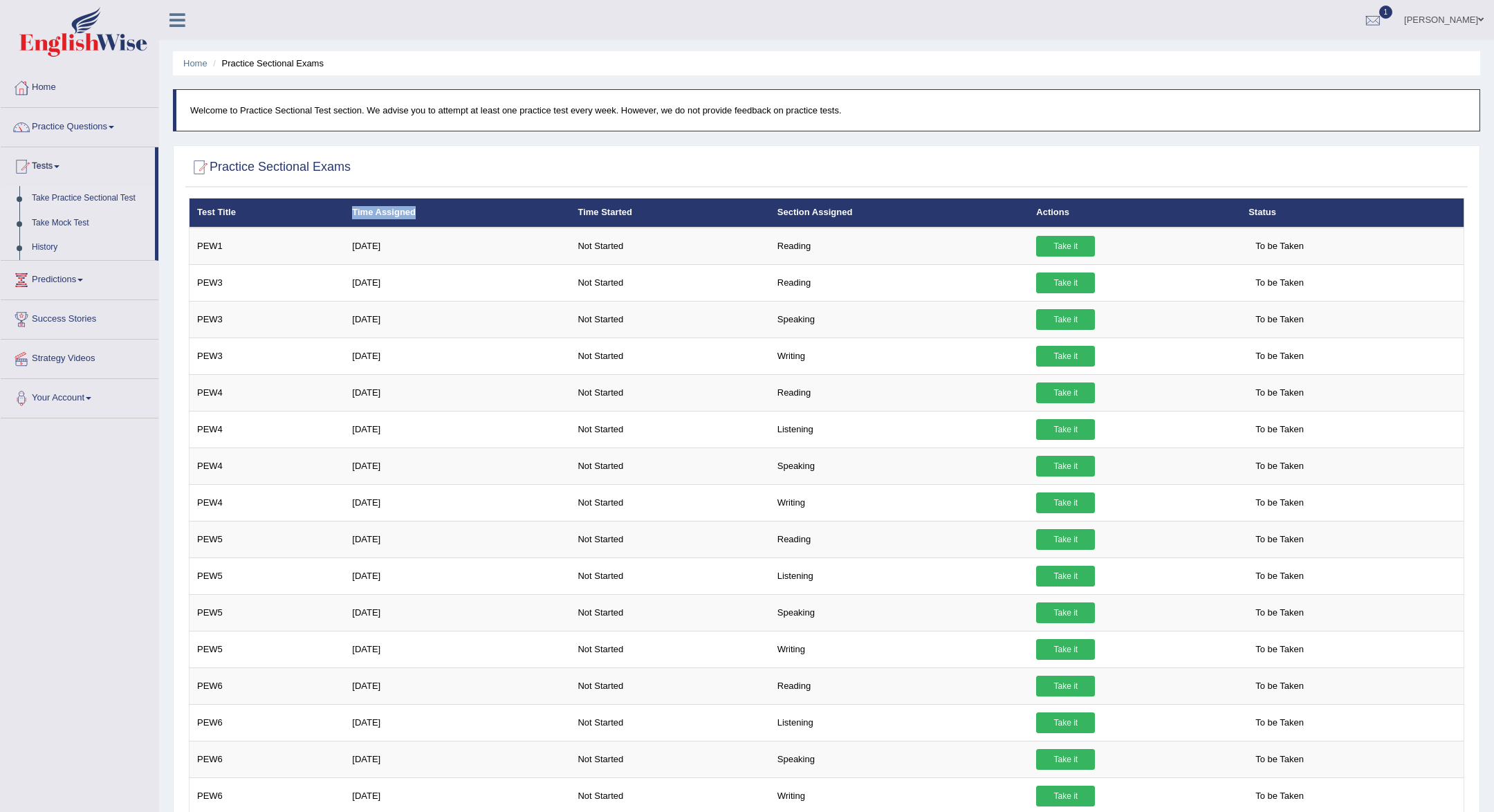
drag, startPoint x: 436, startPoint y: 218, endPoint x: 349, endPoint y: 210, distance: 87.4
click at [349, 210] on th "Time Assigned" at bounding box center [457, 213] width 225 height 29
copy th "Time Assigned"
click at [472, 166] on div at bounding box center [827, 167] width 1276 height 28
drag, startPoint x: 760, startPoint y: 117, endPoint x: 188, endPoint y: 113, distance: 572.0
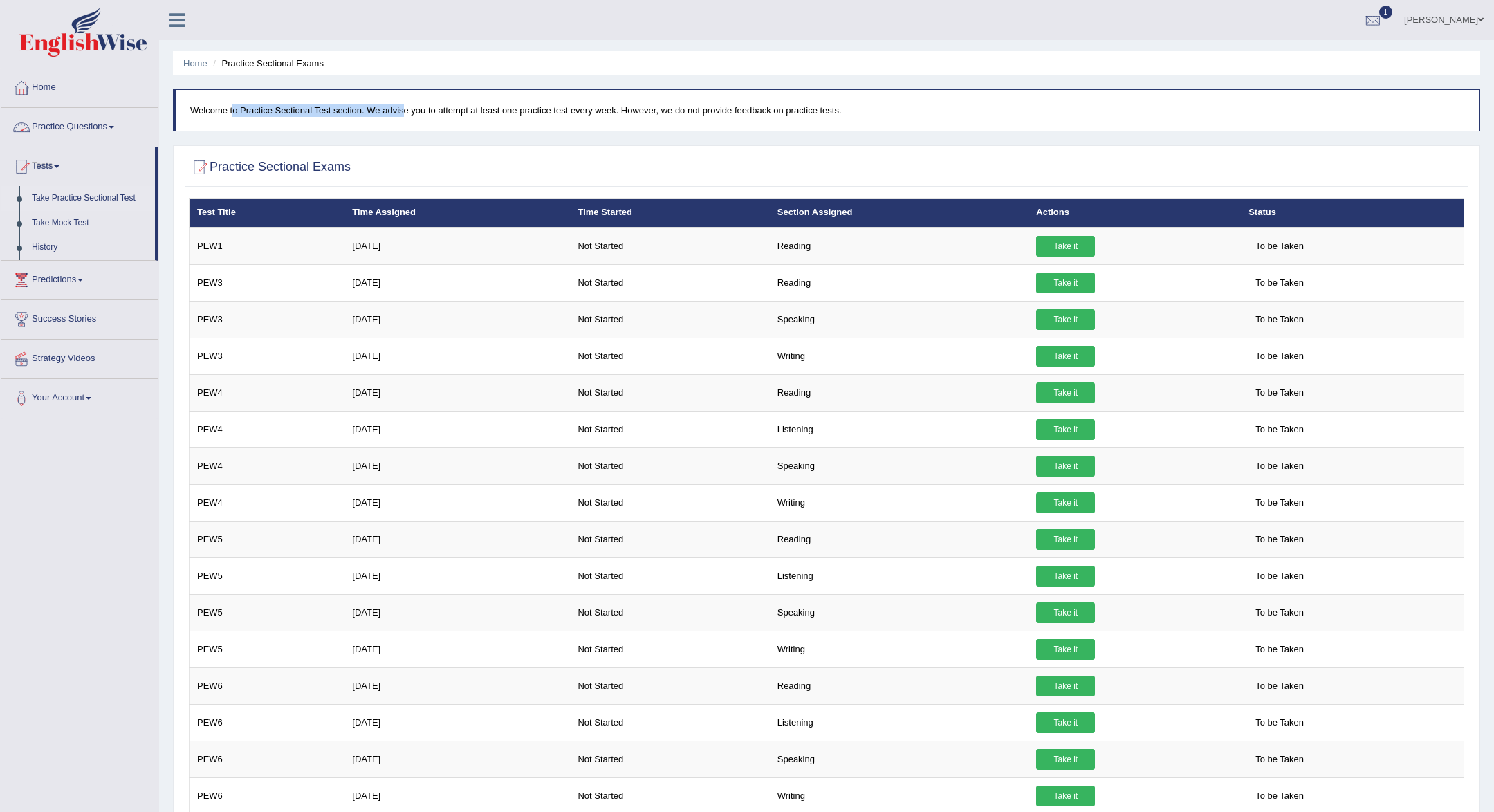
click at [188, 113] on blockquote "Welcome to Practice Sectional Test section. We advise you to attempt at least o…" at bounding box center [827, 110] width 1308 height 42
click at [253, 109] on p "Welcome to Practice Sectional Test section. We advise you to attempt at least o…" at bounding box center [828, 110] width 1276 height 13
drag, startPoint x: 193, startPoint y: 109, endPoint x: 989, endPoint y: 121, distance: 796.1
click at [989, 121] on blockquote "Welcome to Practice Sectional Test section. We advise you to attempt at least o…" at bounding box center [827, 110] width 1308 height 42
copy p "Welcome to Practice Sectional Test section. We advise you to attempt at least o…"
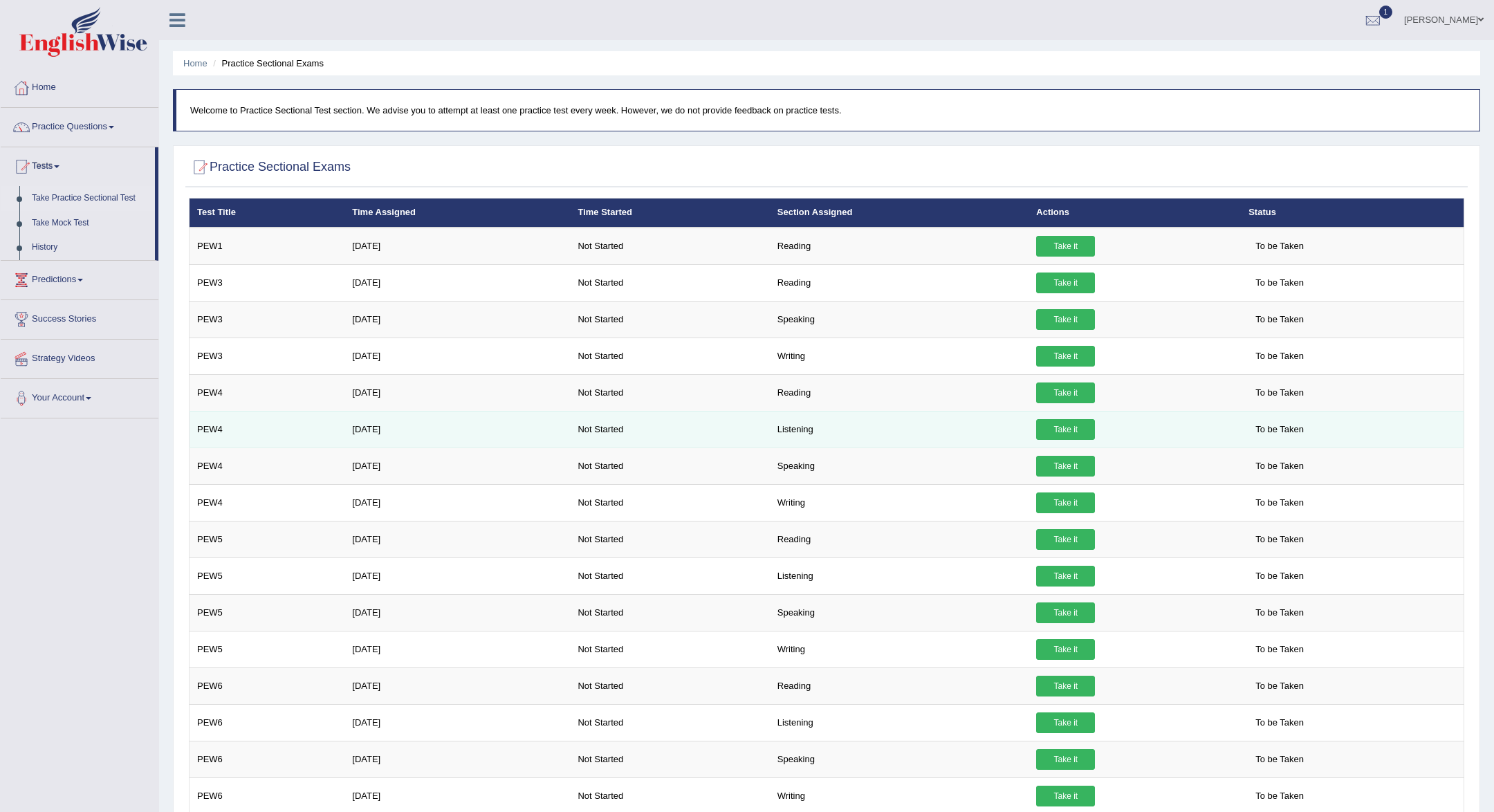
click at [1066, 421] on link "Take it" at bounding box center [1066, 429] width 59 height 21
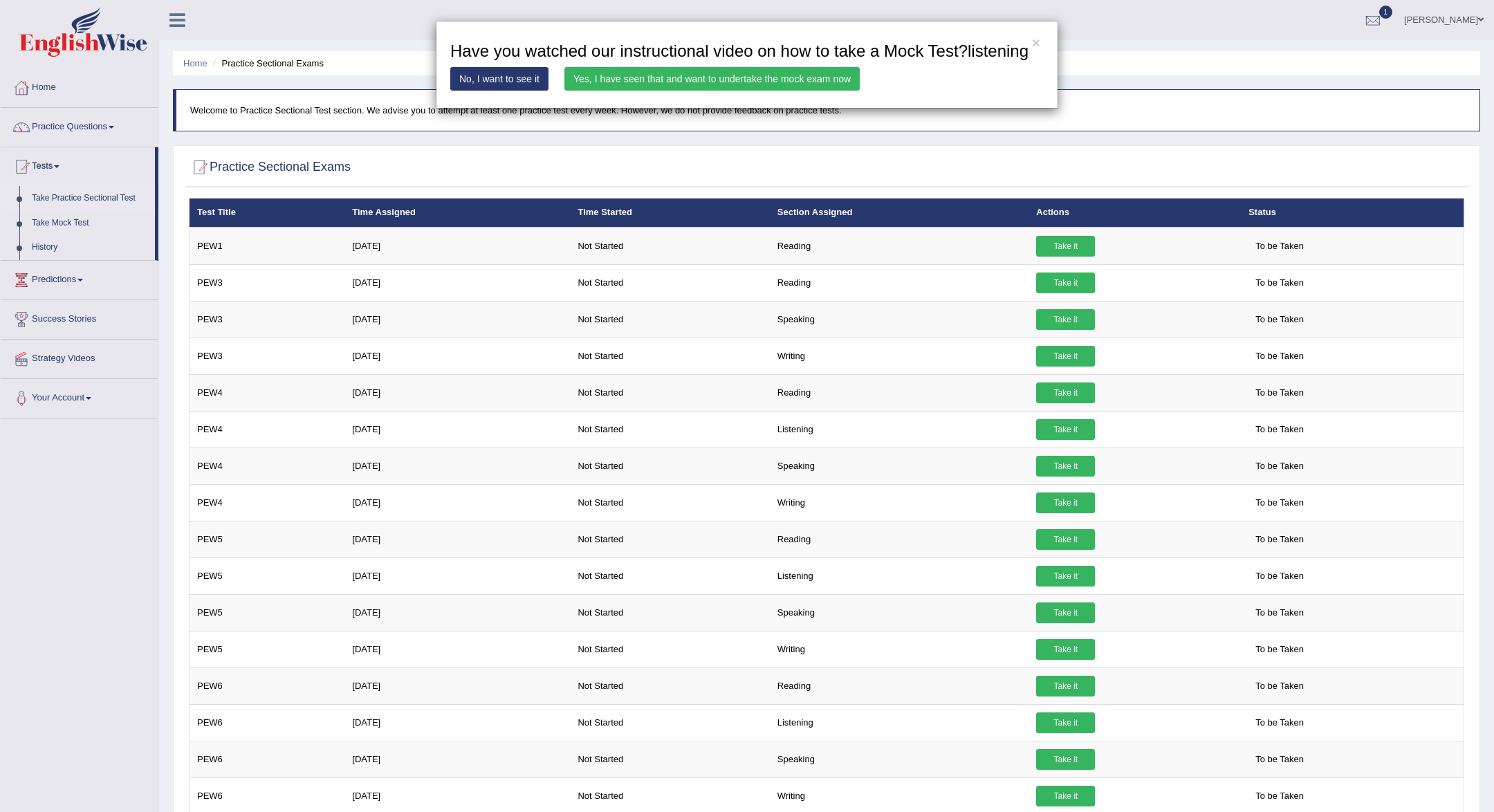
click at [757, 90] on link "Yes, I have seen that and want to undertake the mock exam now" at bounding box center [712, 78] width 296 height 23
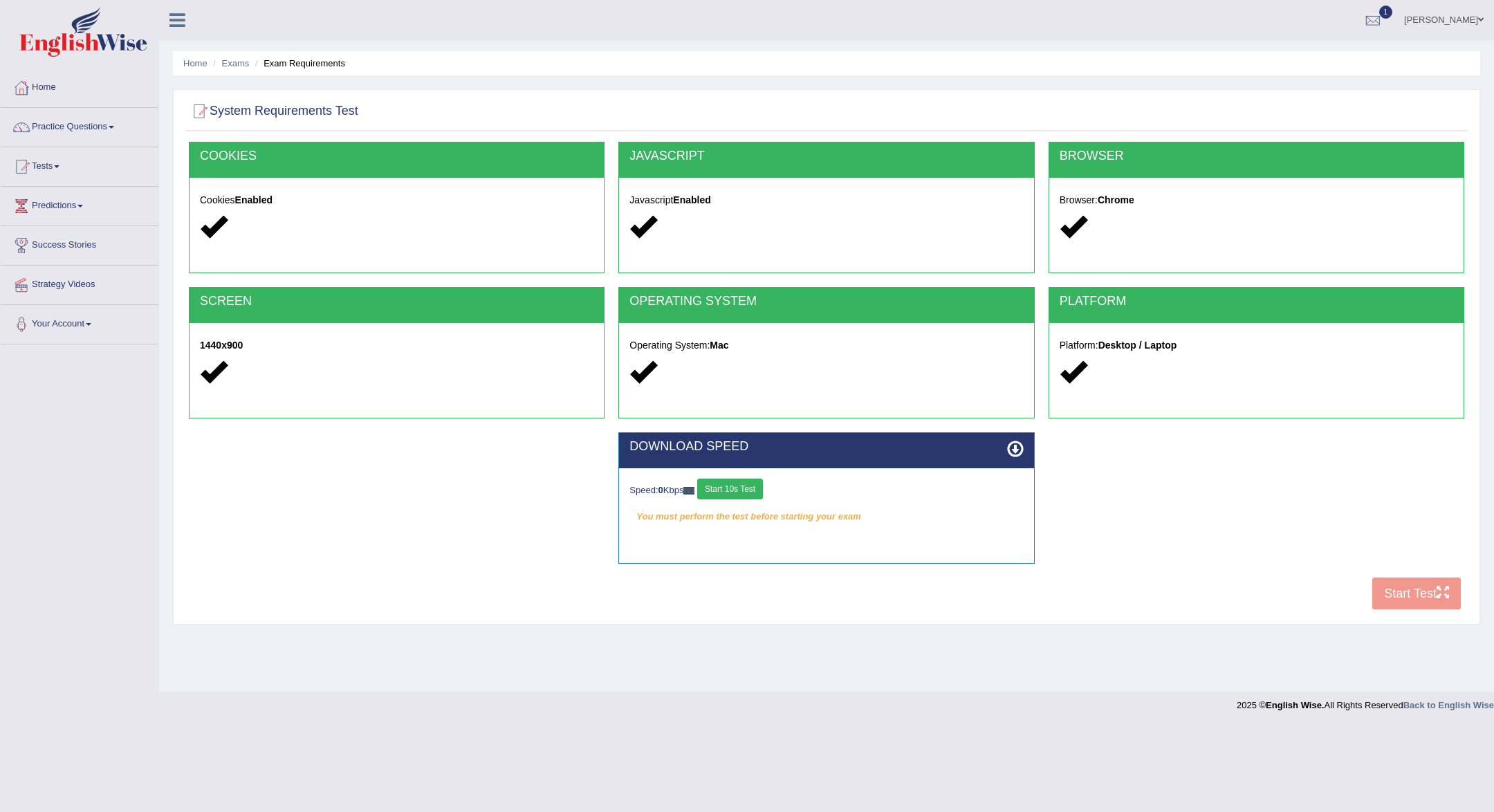
click at [726, 480] on button "Start 10s Test" at bounding box center [730, 489] width 66 height 21
click at [731, 483] on button "Start 10s Test" at bounding box center [745, 489] width 66 height 21
click at [1428, 593] on button "Start Test" at bounding box center [1416, 594] width 89 height 32
click at [1411, 599] on button "Start Test" at bounding box center [1416, 594] width 89 height 32
